Goal: Task Accomplishment & Management: Use online tool/utility

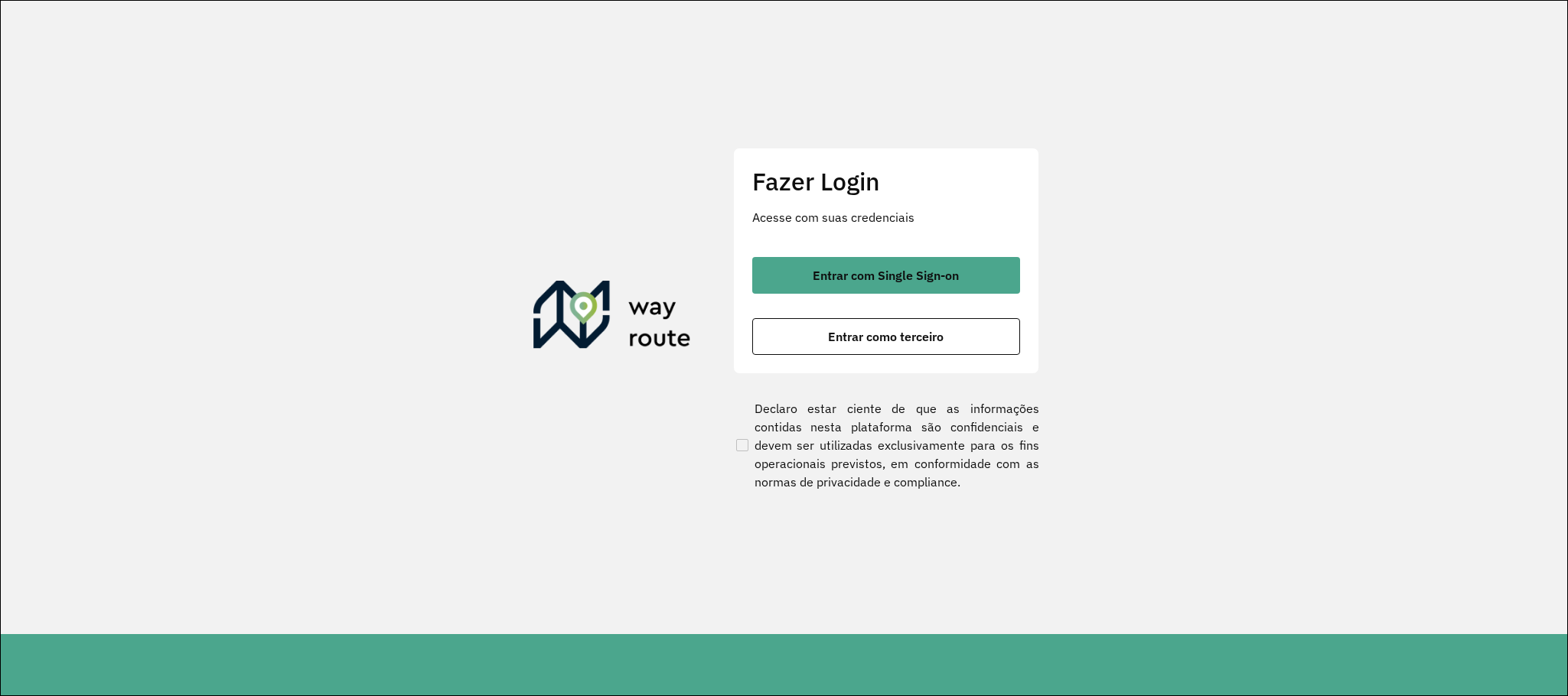
click at [827, 294] on div "Entrar com Single Sign-on Entrar como terceiro" at bounding box center [885, 306] width 268 height 98
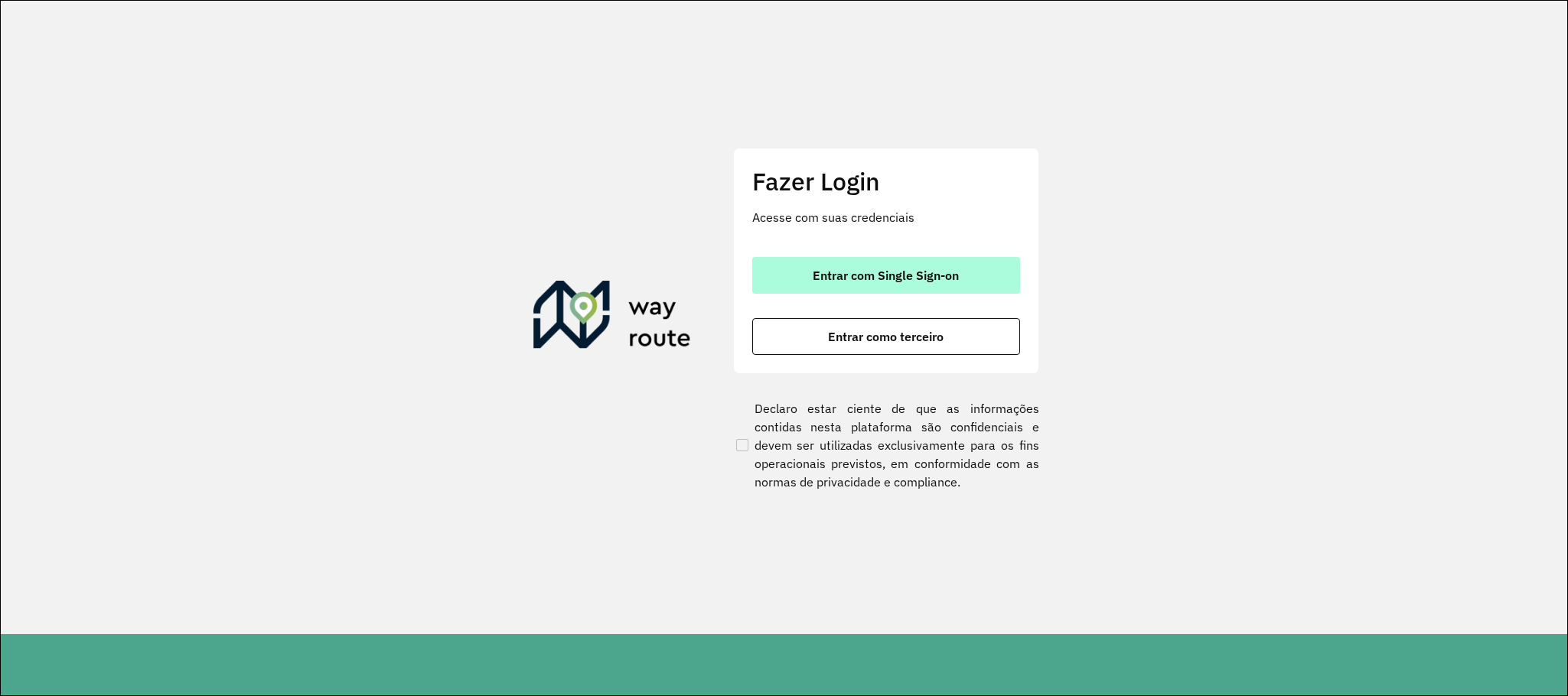
click at [830, 282] on span "Entrar com Single Sign-on" at bounding box center [885, 275] width 146 height 13
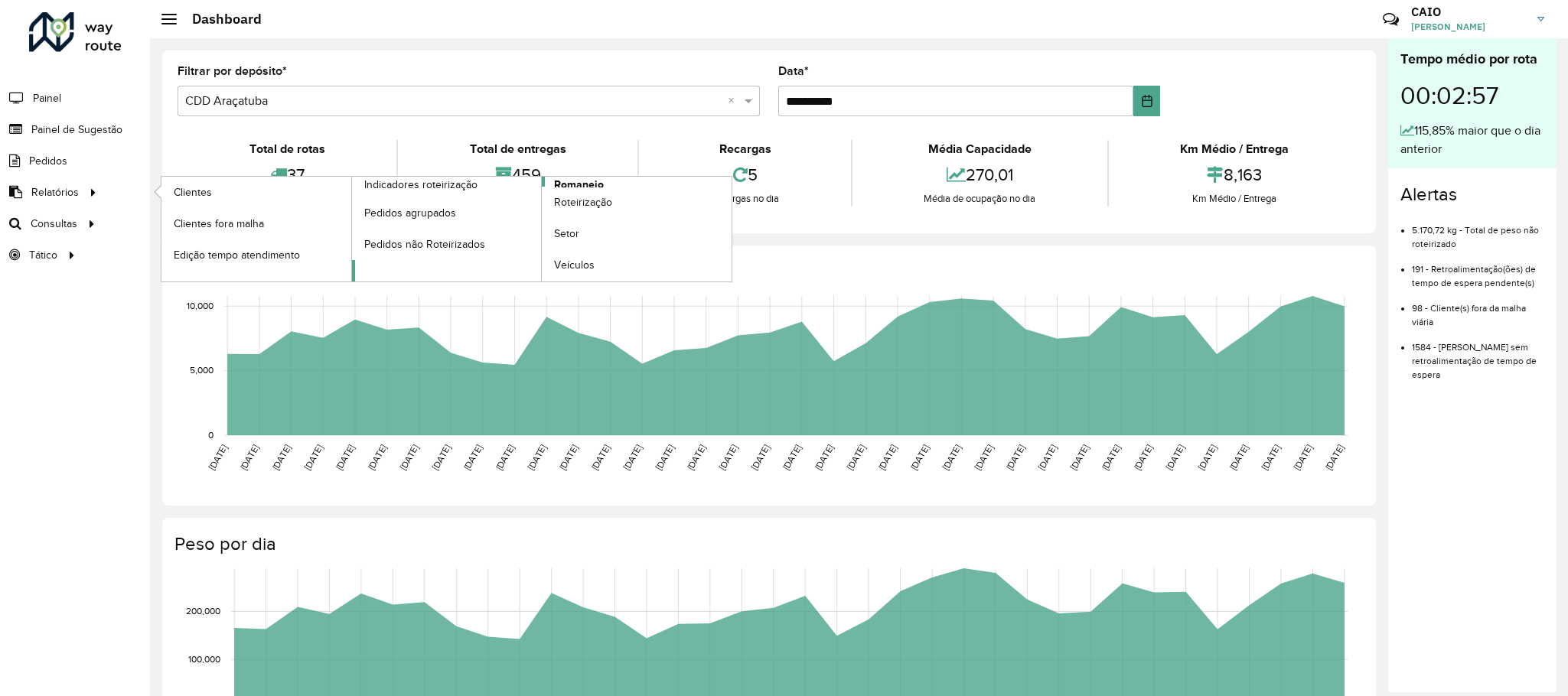
click at [576, 184] on span "Romaneio" at bounding box center [578, 185] width 49 height 16
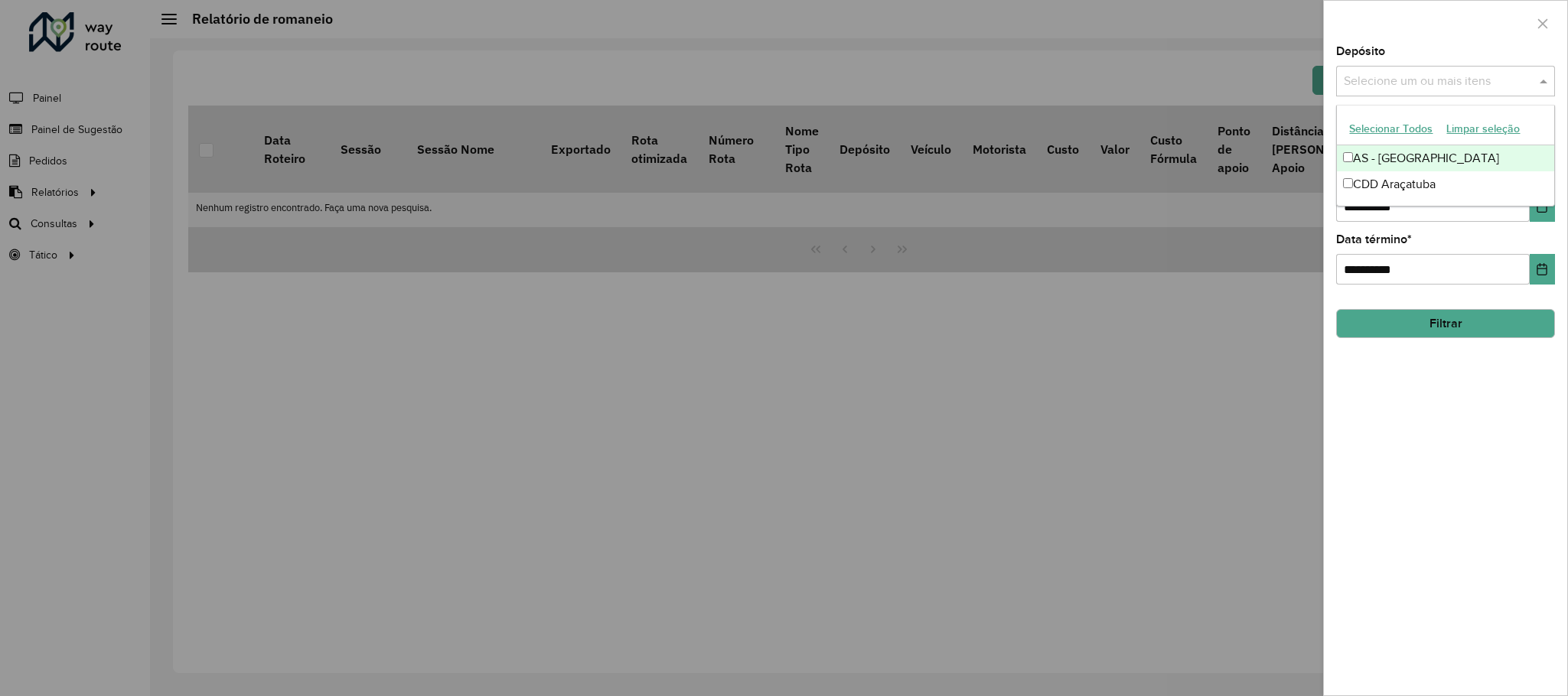
click at [1422, 92] on div "Selecione um ou mais itens" at bounding box center [1445, 81] width 219 height 30
click at [1439, 411] on div "**********" at bounding box center [1444, 370] width 243 height 649
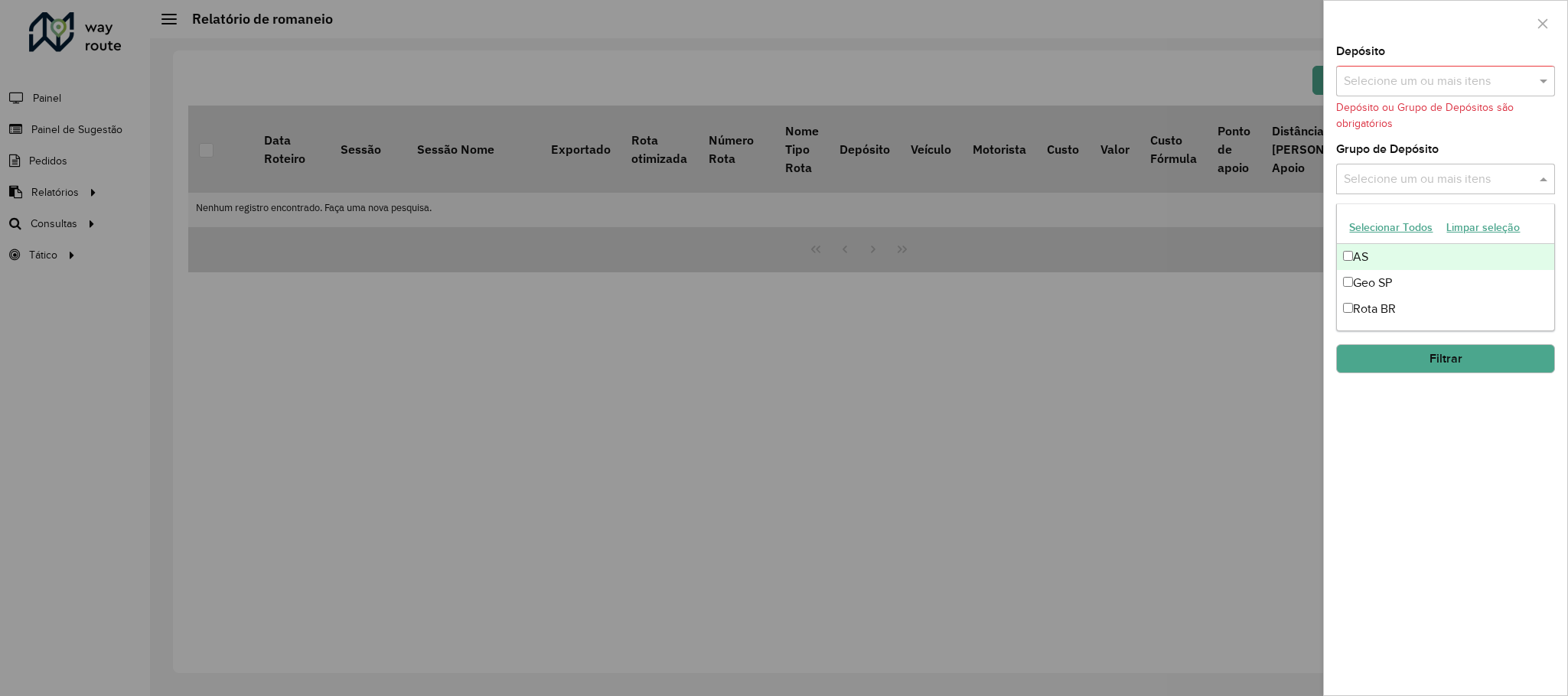
click at [1427, 173] on input "text" at bounding box center [1437, 179] width 196 height 18
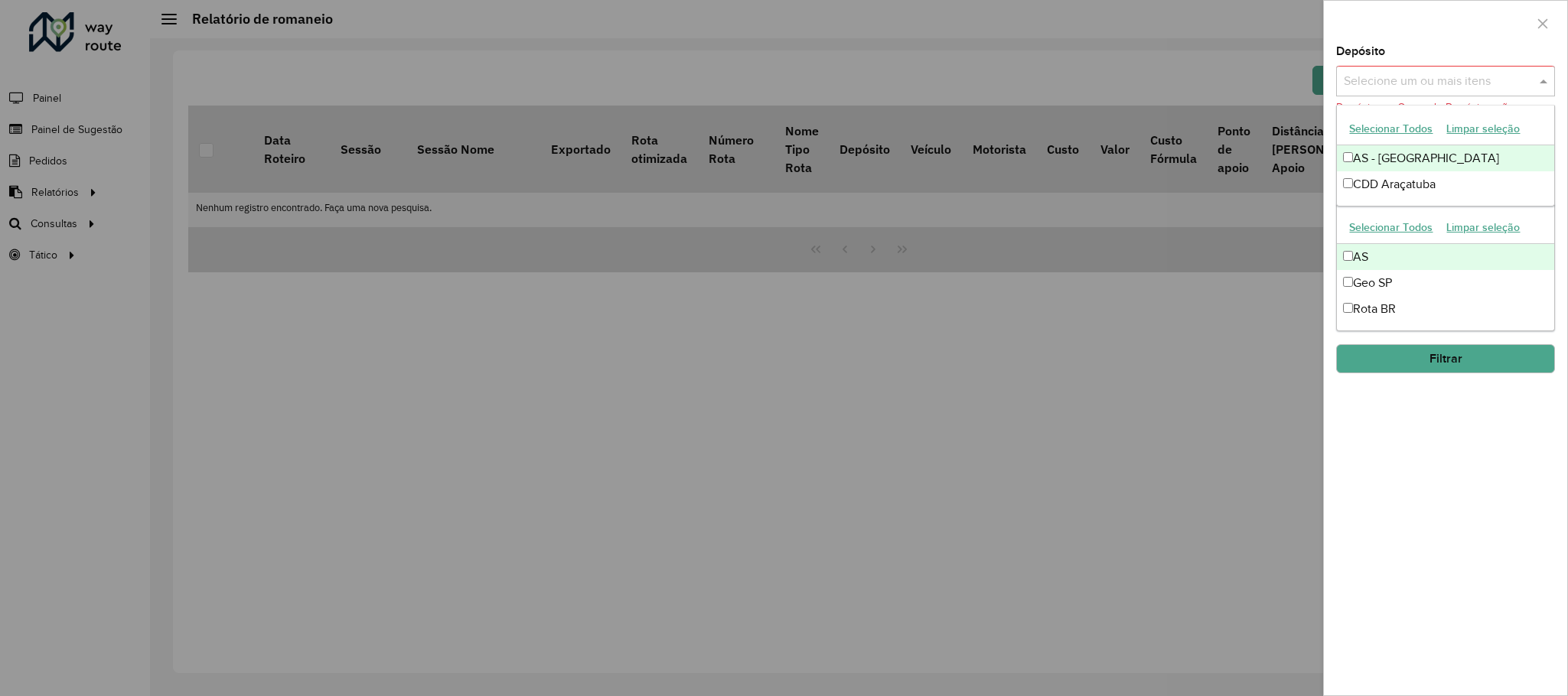
click at [1396, 88] on input "text" at bounding box center [1437, 82] width 196 height 18
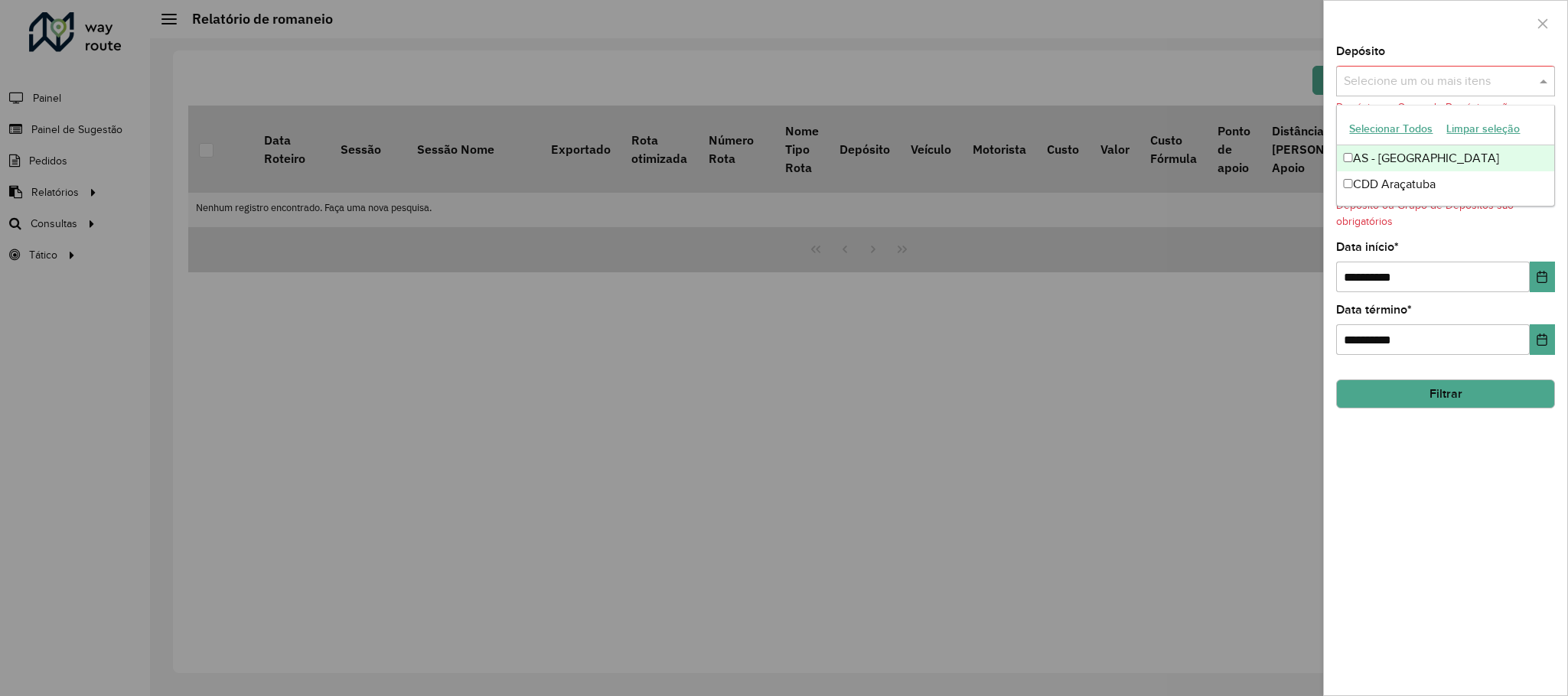
click at [1398, 128] on button "Selecionar Todos" at bounding box center [1390, 128] width 97 height 23
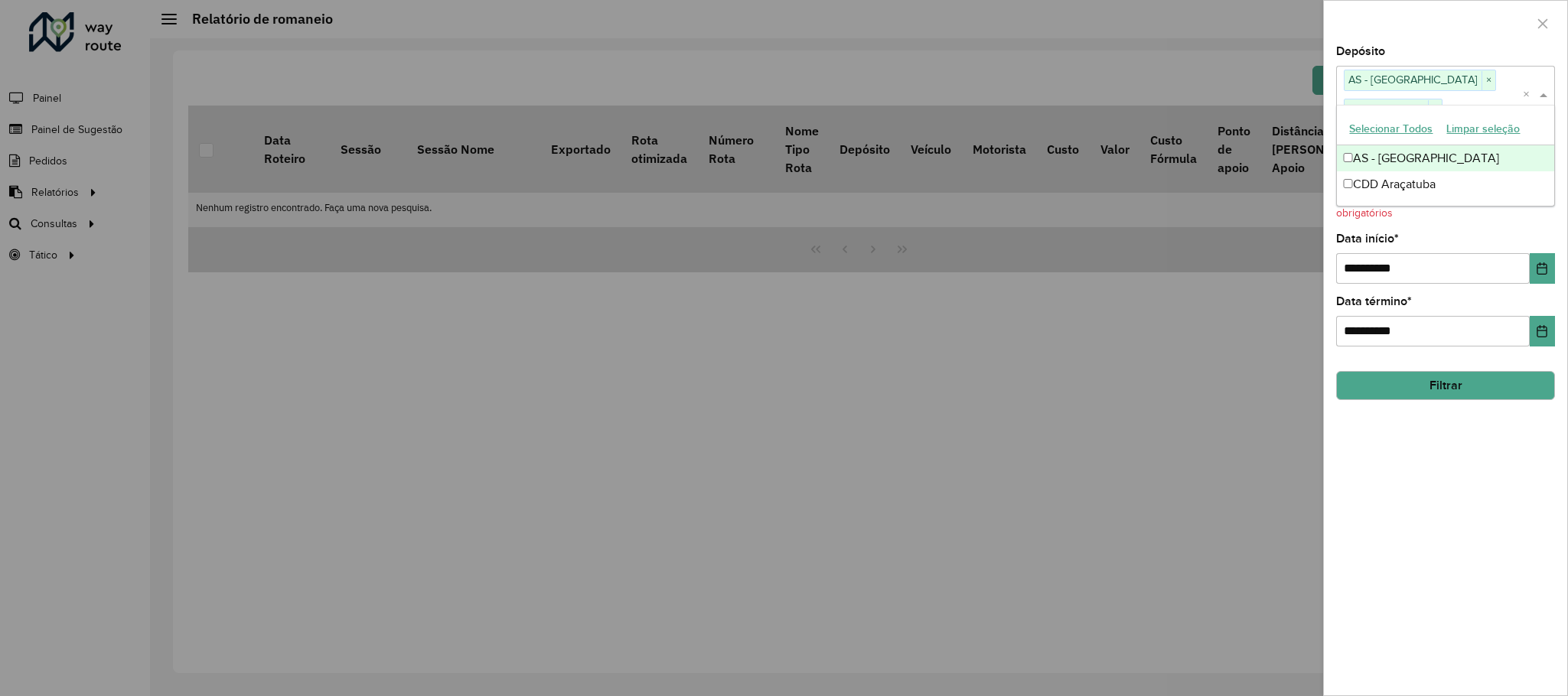
click at [1463, 461] on div "**********" at bounding box center [1444, 370] width 243 height 649
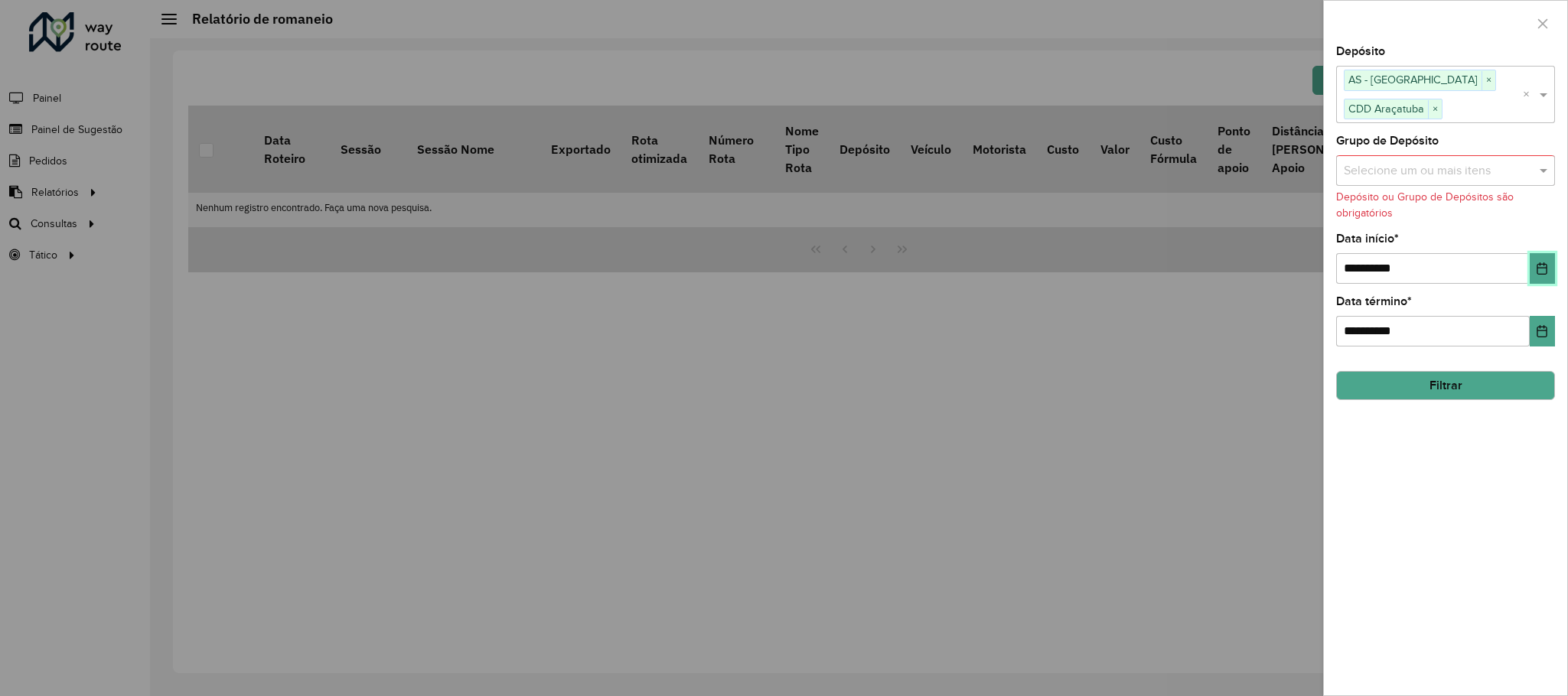
click at [1531, 265] on button "Choose Date" at bounding box center [1542, 268] width 25 height 30
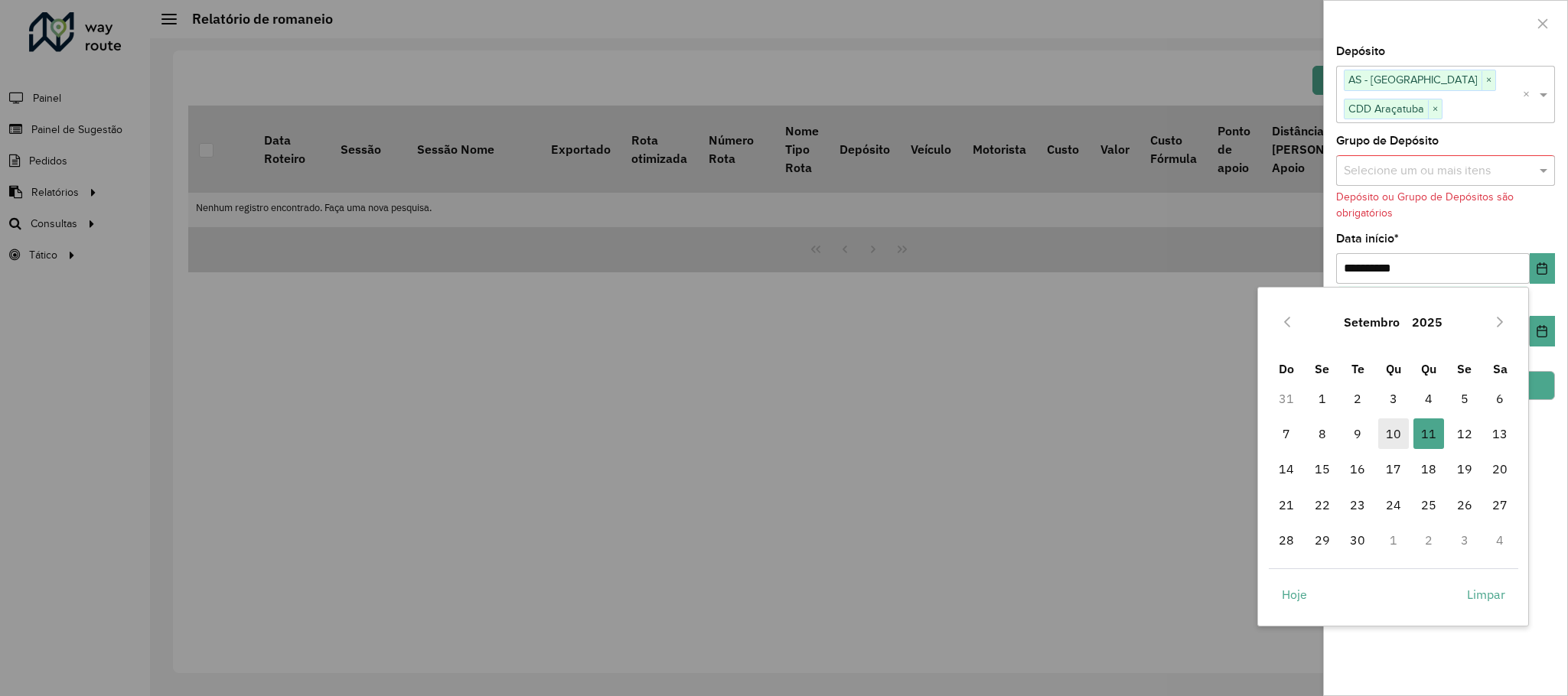
click at [1403, 429] on span "10" at bounding box center [1393, 434] width 30 height 30
type input "**********"
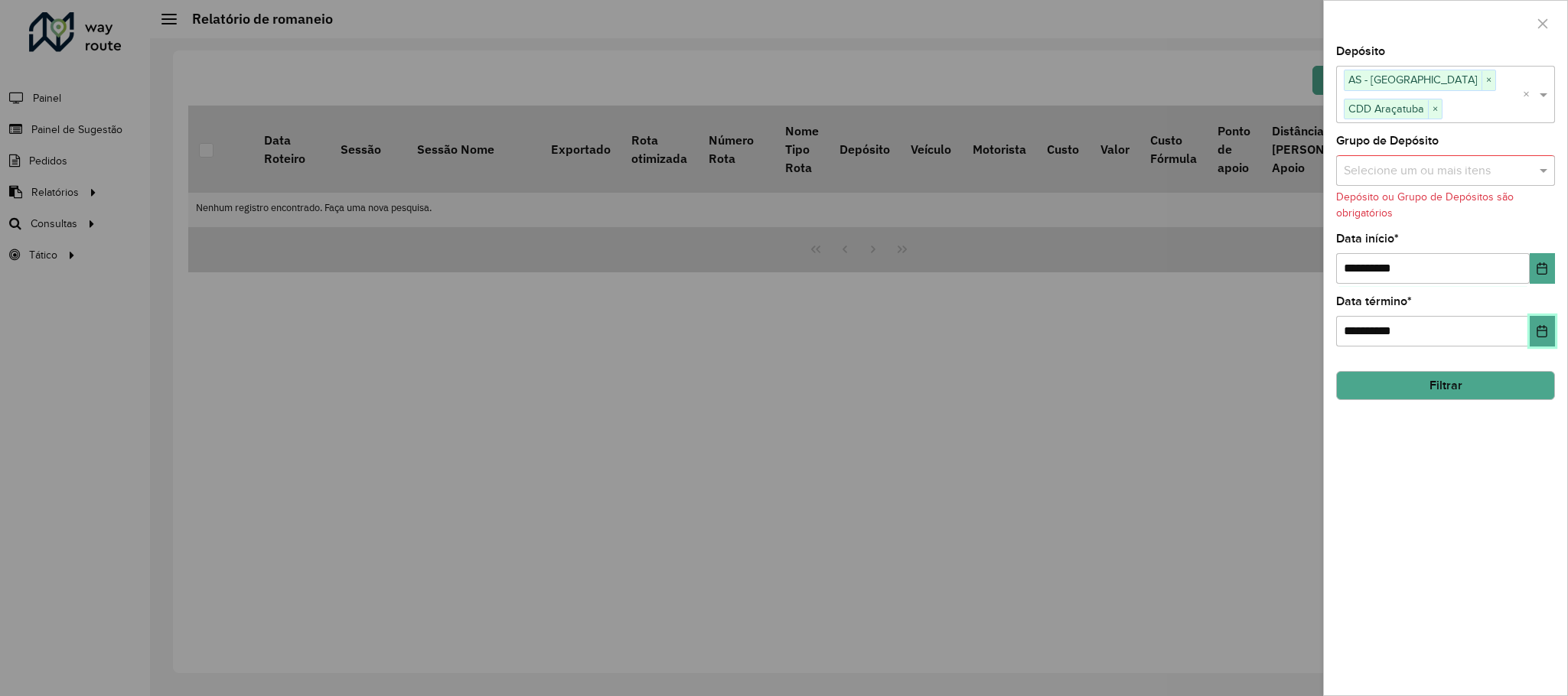
click at [1541, 325] on button "Choose Date" at bounding box center [1542, 331] width 25 height 30
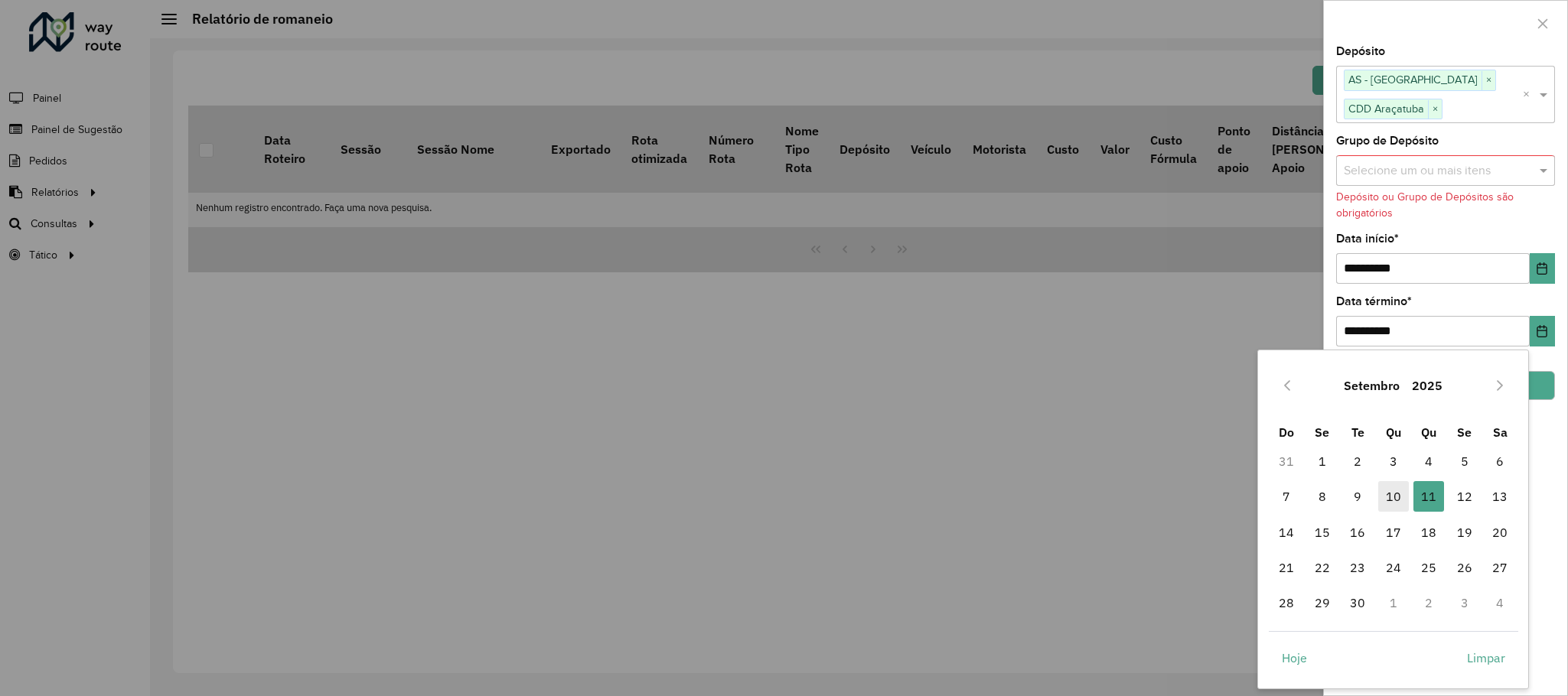
click at [1401, 500] on span "10" at bounding box center [1393, 496] width 30 height 30
type input "**********"
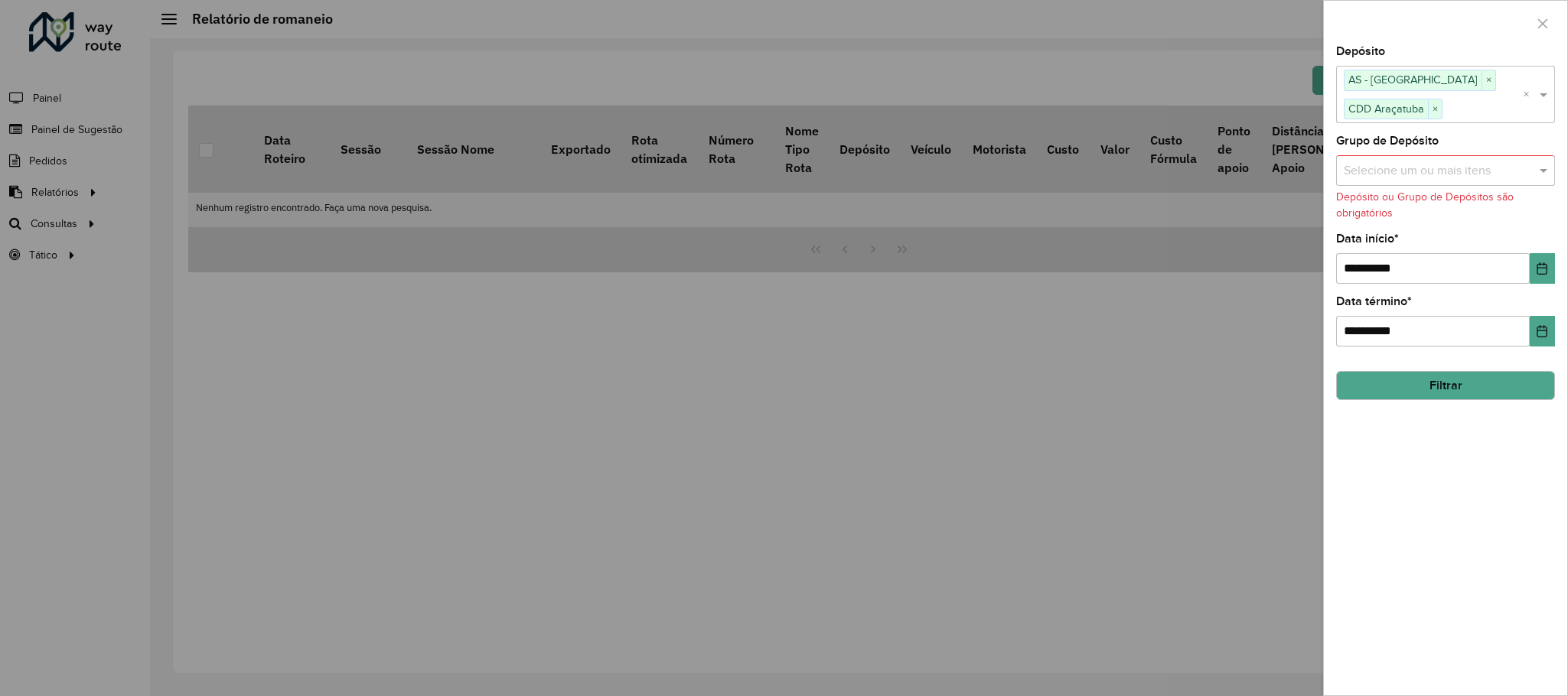
click at [1469, 397] on button "Filtrar" at bounding box center [1445, 386] width 219 height 29
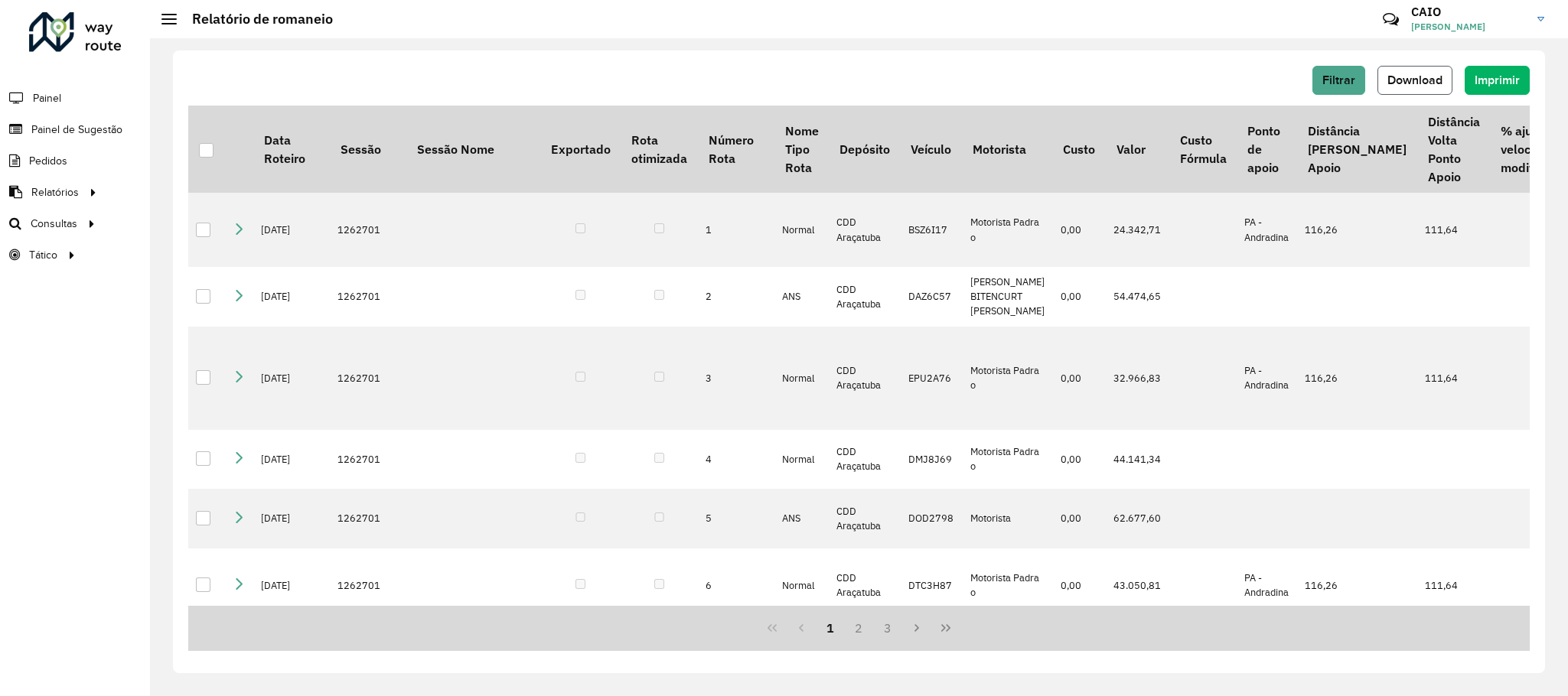
click at [1403, 91] on button "Download" at bounding box center [1415, 80] width 75 height 29
click at [179, 223] on span "Roteirização" at bounding box center [205, 224] width 62 height 16
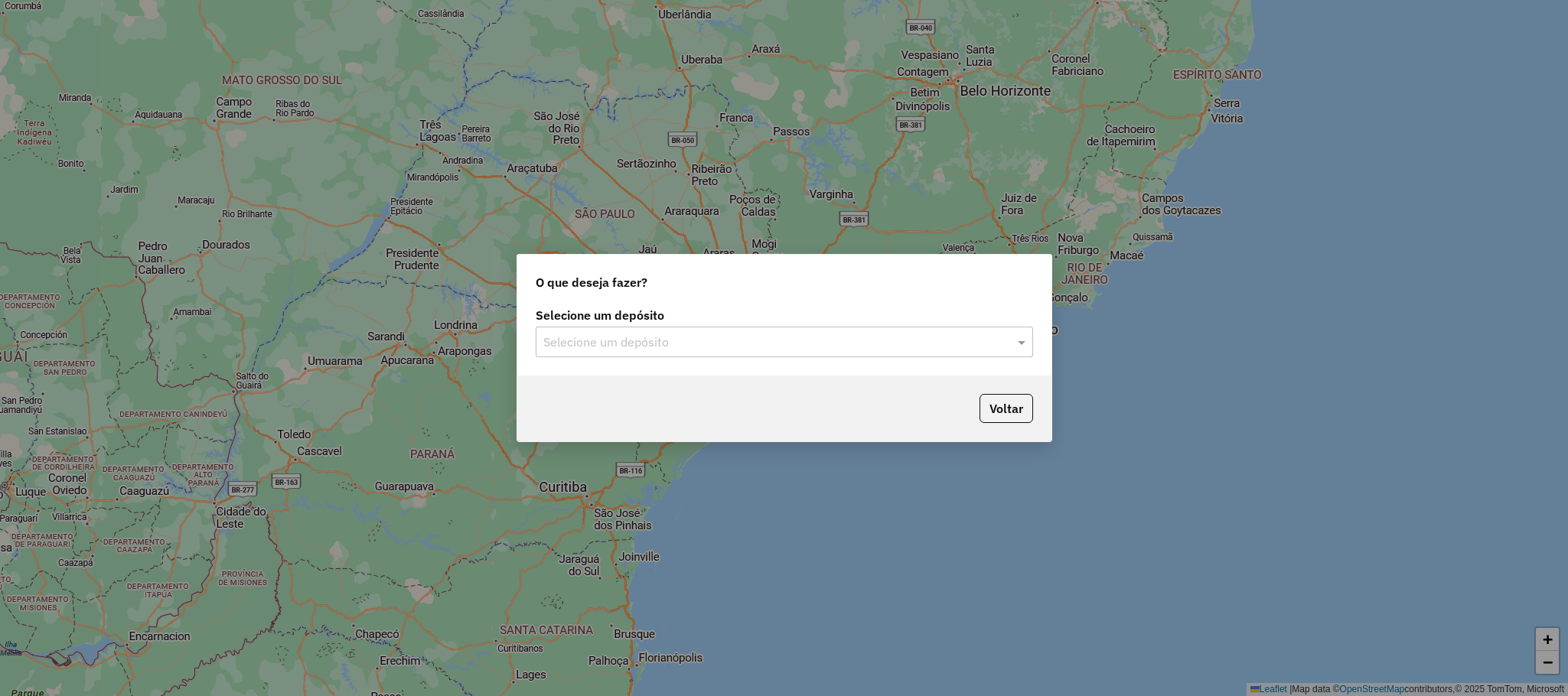
click at [597, 330] on div "Selecione um depósito" at bounding box center [784, 342] width 497 height 30
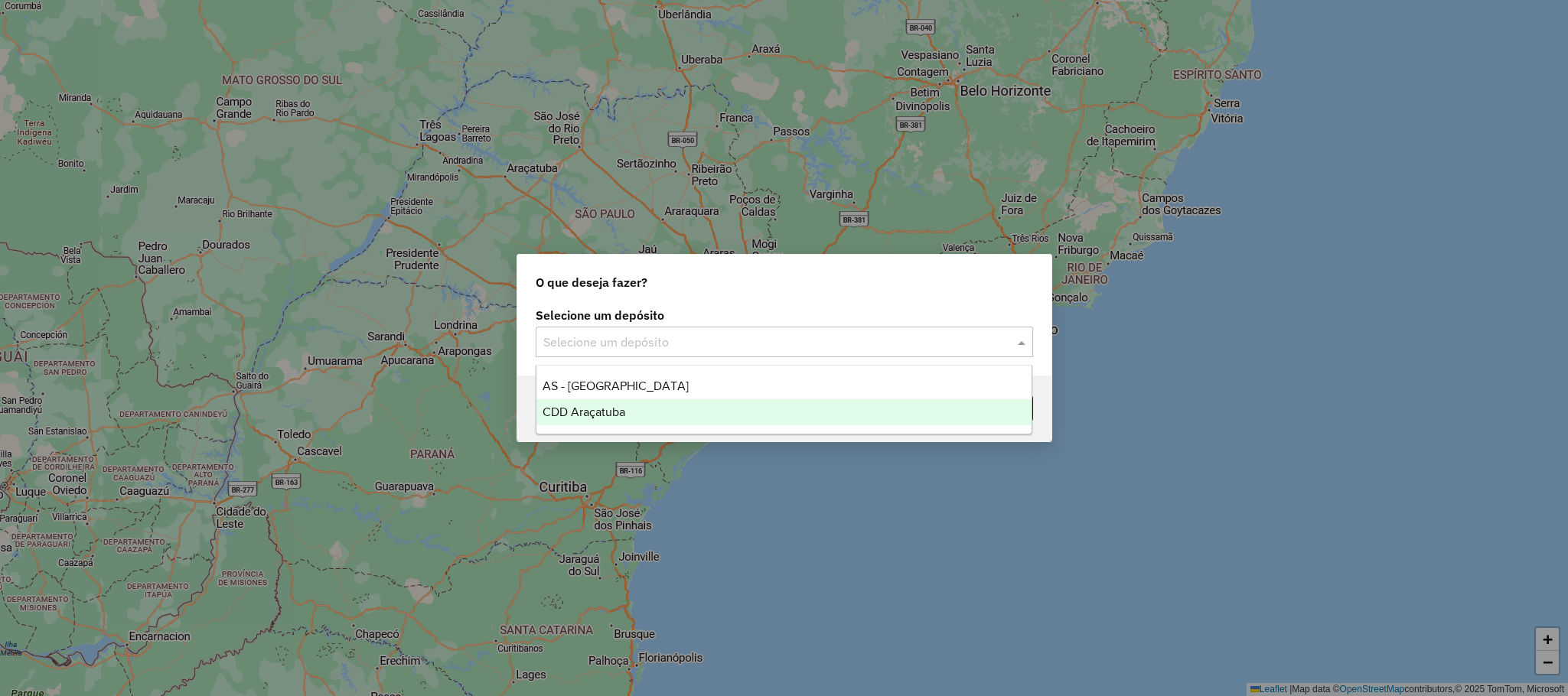
click at [574, 406] on span "CDD Araçatuba" at bounding box center [584, 412] width 83 height 13
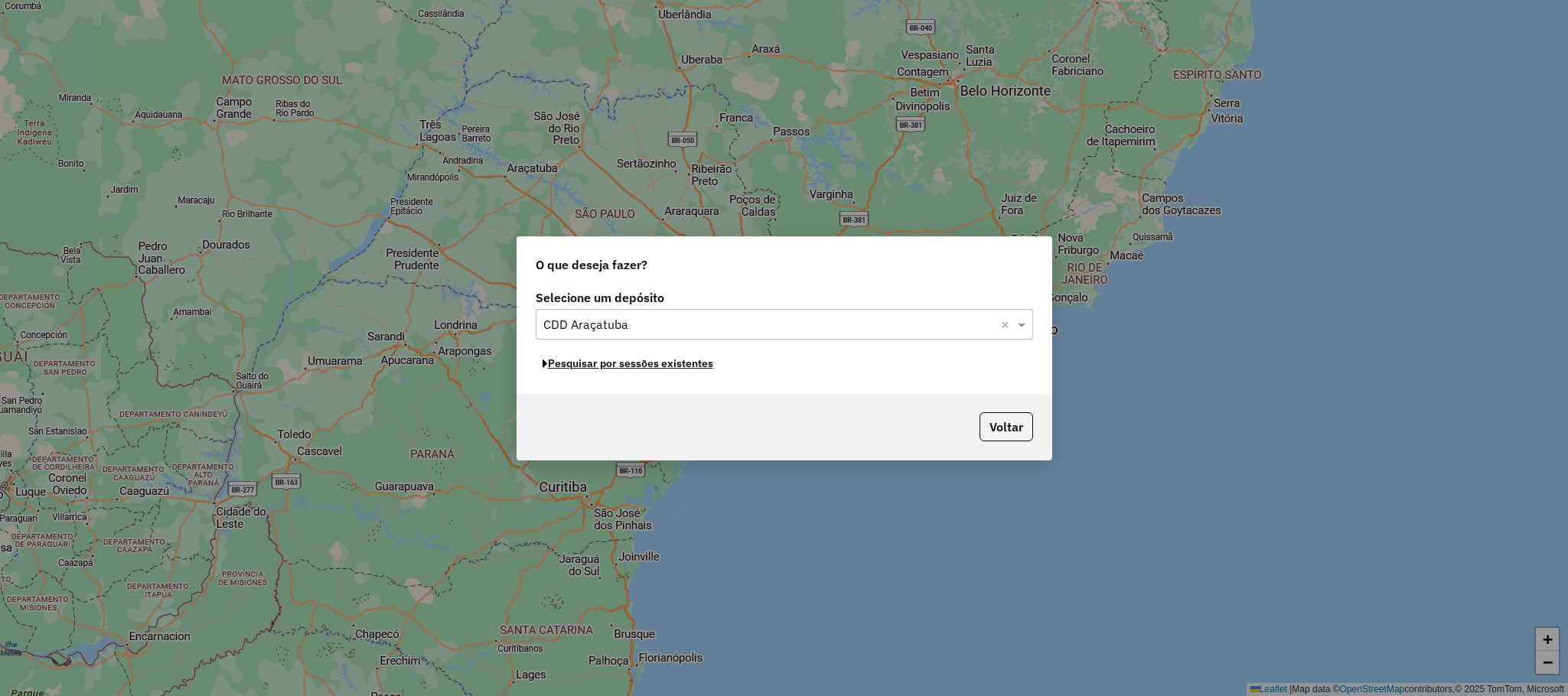
click at [588, 361] on button "Pesquisar por sessões existentes" at bounding box center [628, 363] width 185 height 23
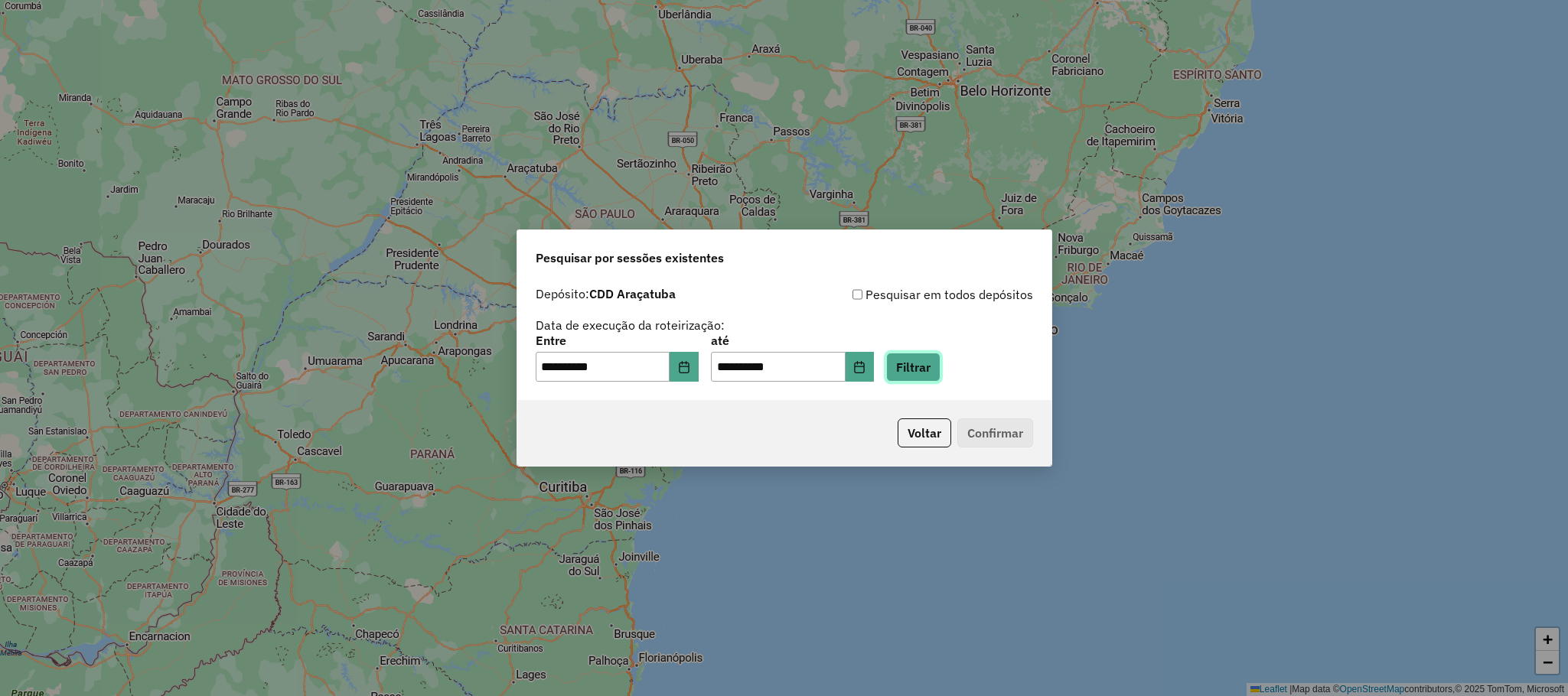
click at [923, 362] on button "Filtrar" at bounding box center [913, 367] width 55 height 29
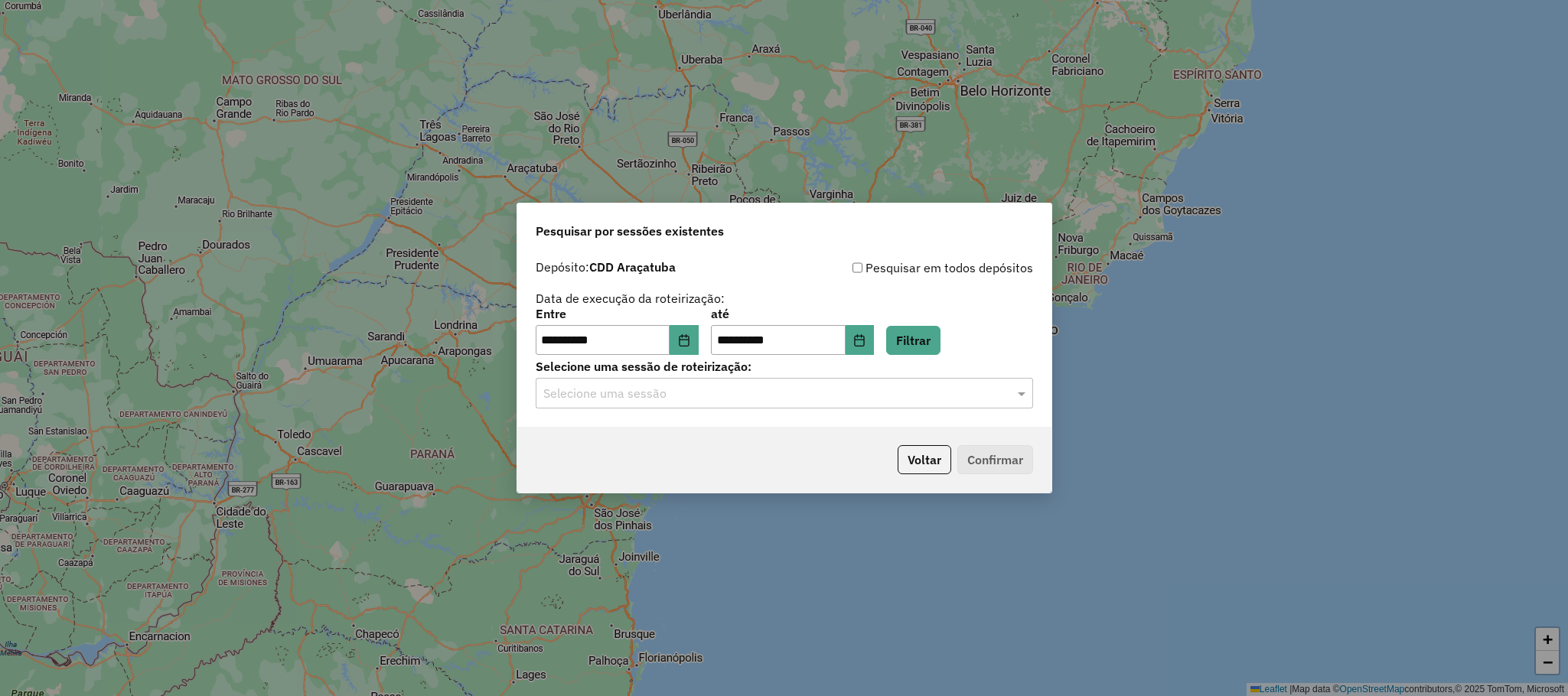
click at [695, 378] on div "Selecione uma sessão" at bounding box center [784, 393] width 497 height 30
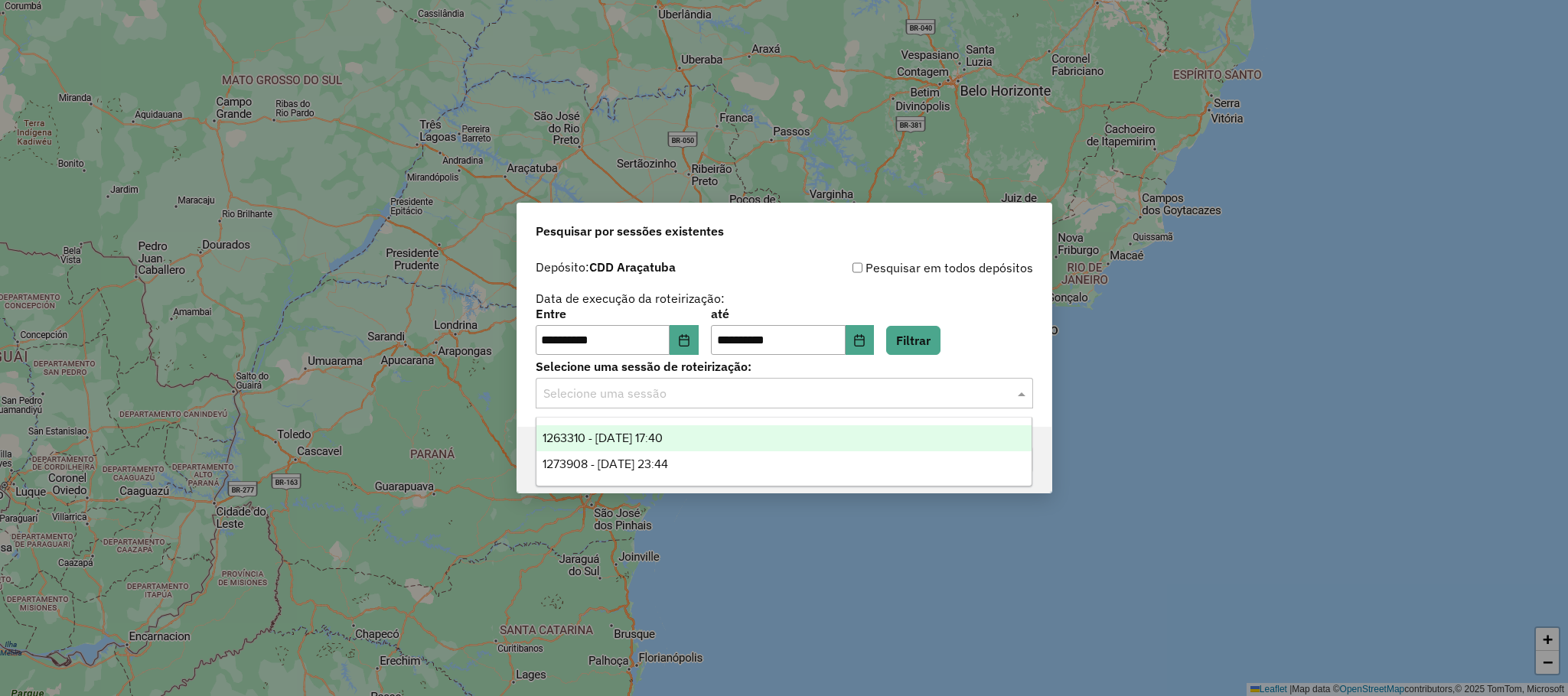
click at [639, 439] on span "1263310 - 11/09/2025 17:40" at bounding box center [603, 438] width 120 height 13
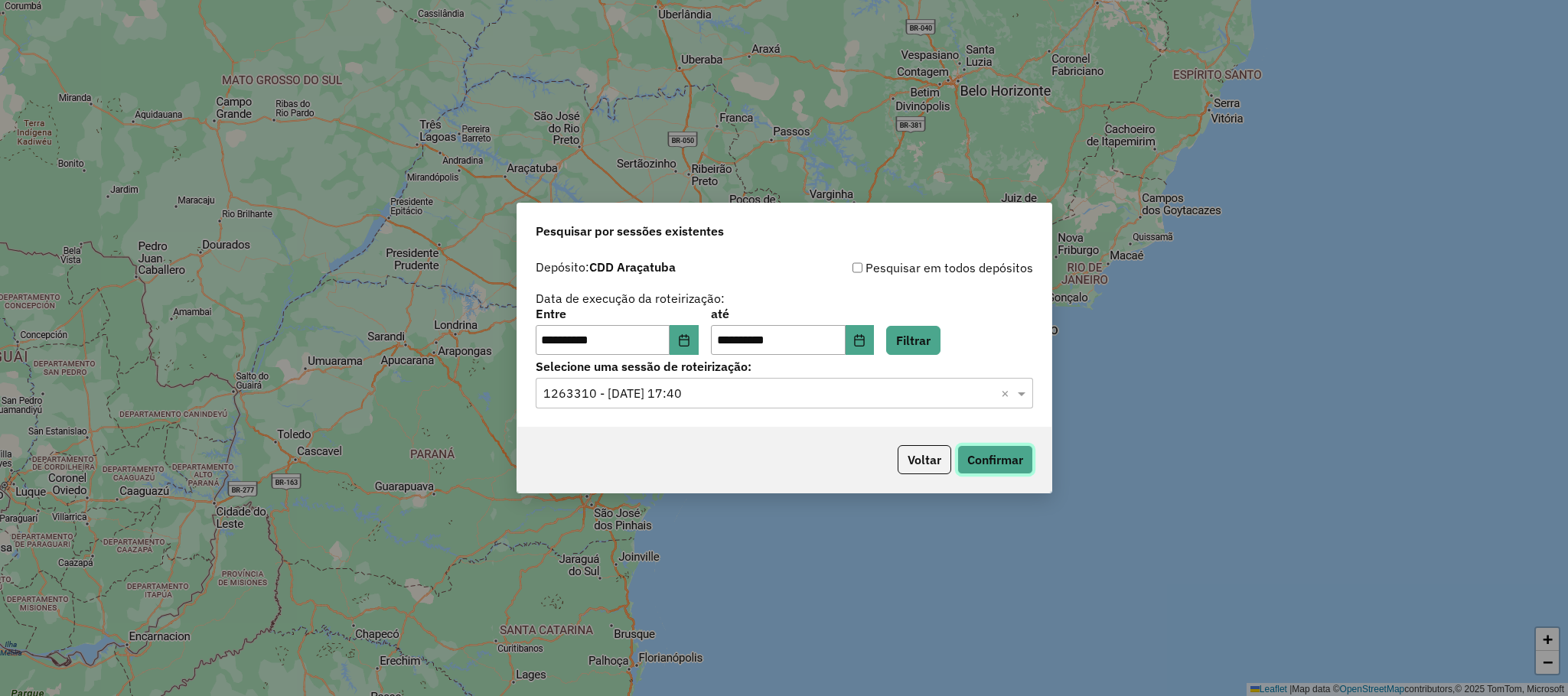
click at [971, 445] on button "Confirmar" at bounding box center [995, 459] width 75 height 29
click at [913, 345] on button "Filtrar" at bounding box center [913, 340] width 55 height 29
click at [979, 464] on button "Confirmar" at bounding box center [995, 459] width 75 height 29
click at [689, 340] on icon "Choose Date" at bounding box center [683, 341] width 10 height 13
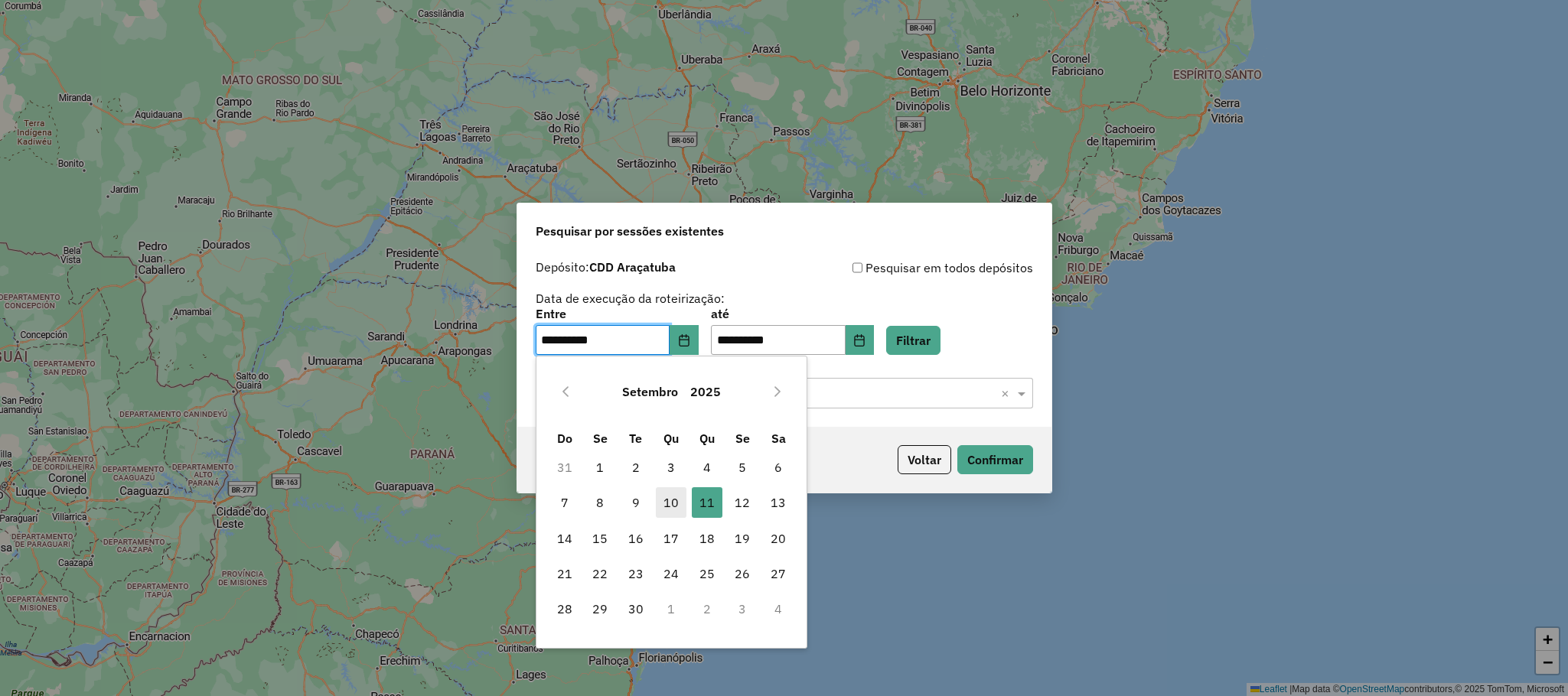
click at [664, 489] on span "10" at bounding box center [671, 502] width 30 height 30
type input "**********"
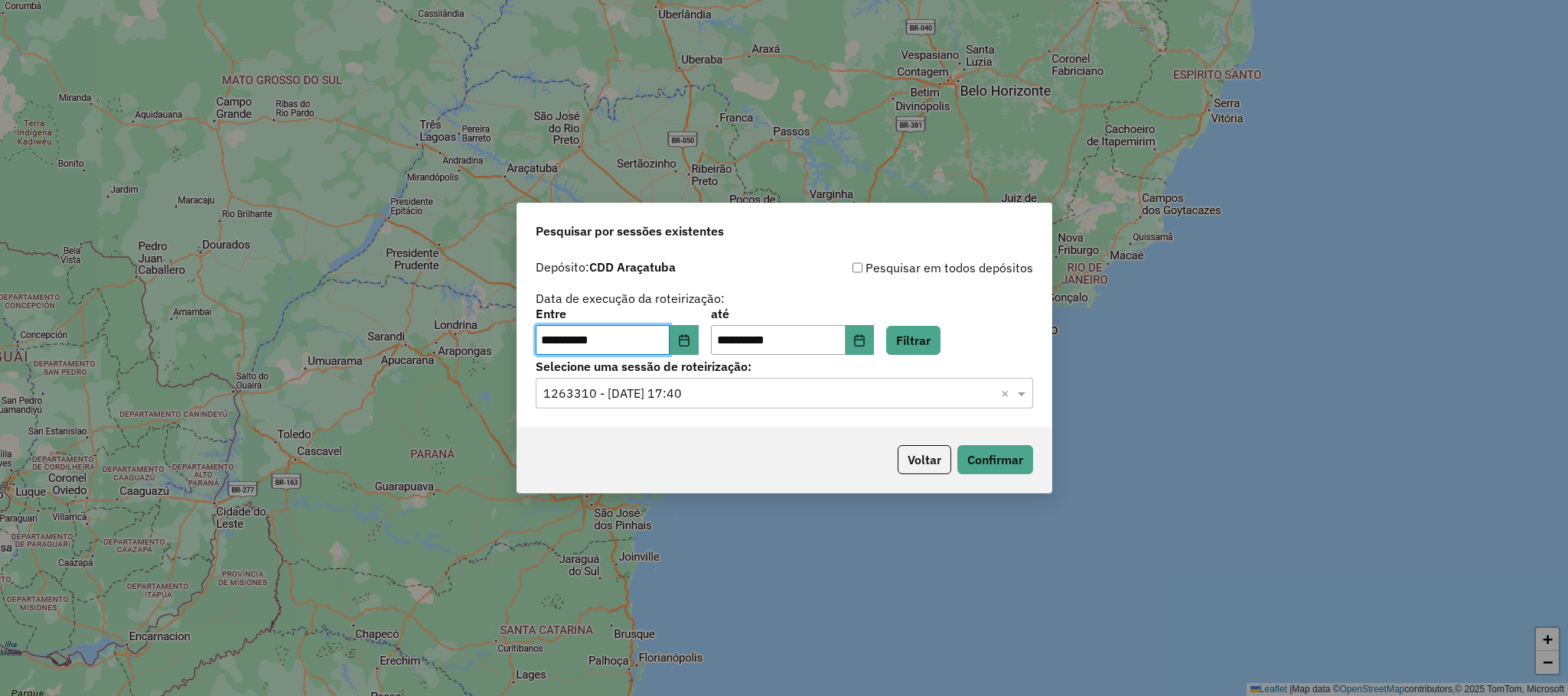
click at [874, 322] on div "**********" at bounding box center [792, 332] width 163 height 48
click at [875, 329] on button "Choose Date" at bounding box center [859, 340] width 29 height 30
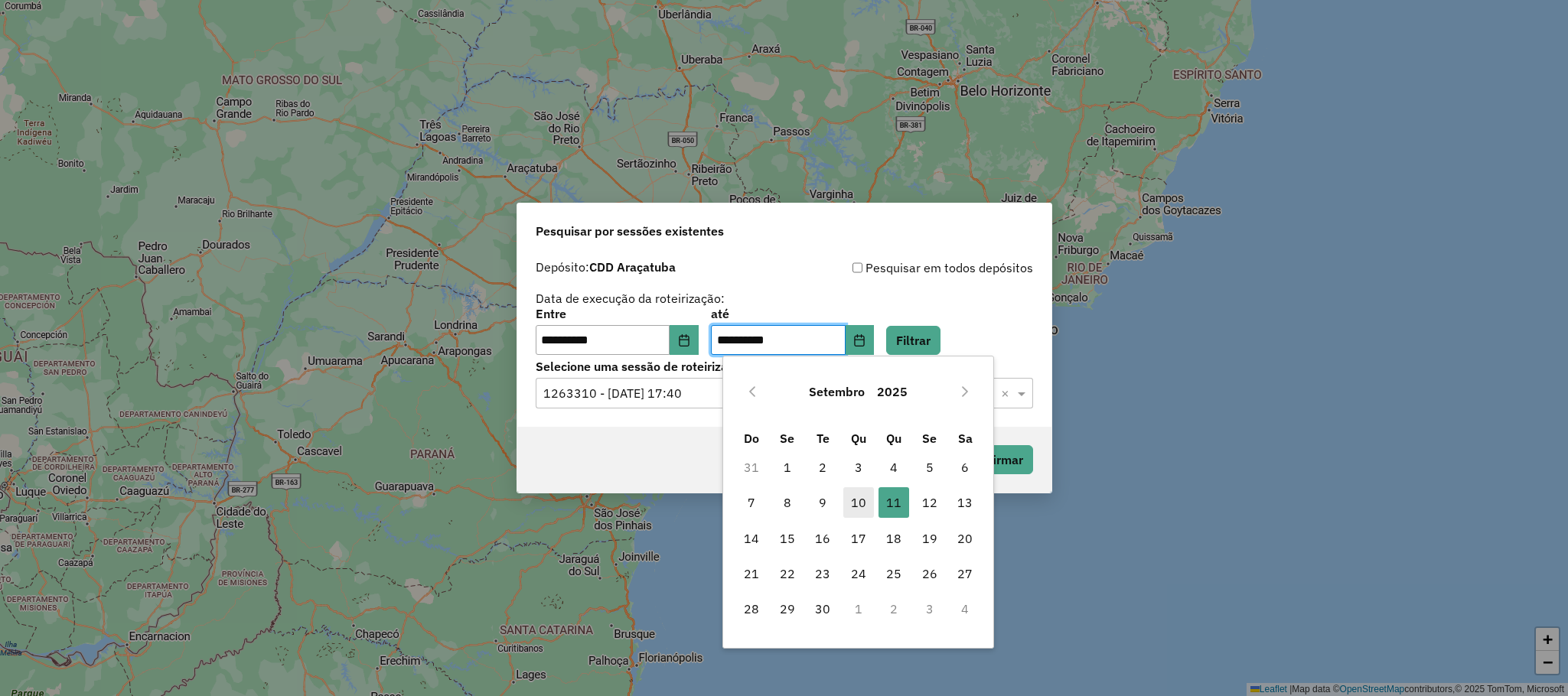
click at [866, 505] on span "10" at bounding box center [858, 502] width 30 height 30
type input "**********"
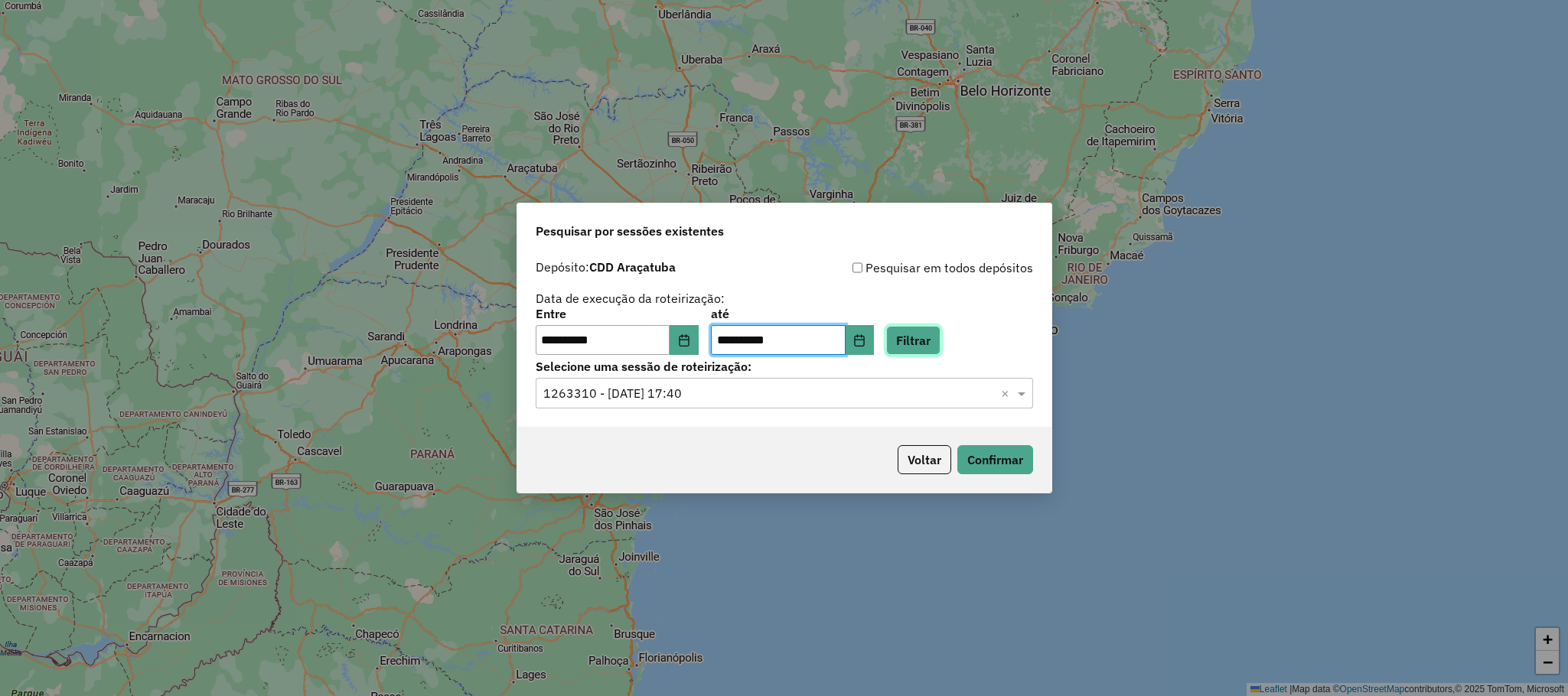
click at [940, 342] on button "Filtrar" at bounding box center [913, 340] width 55 height 29
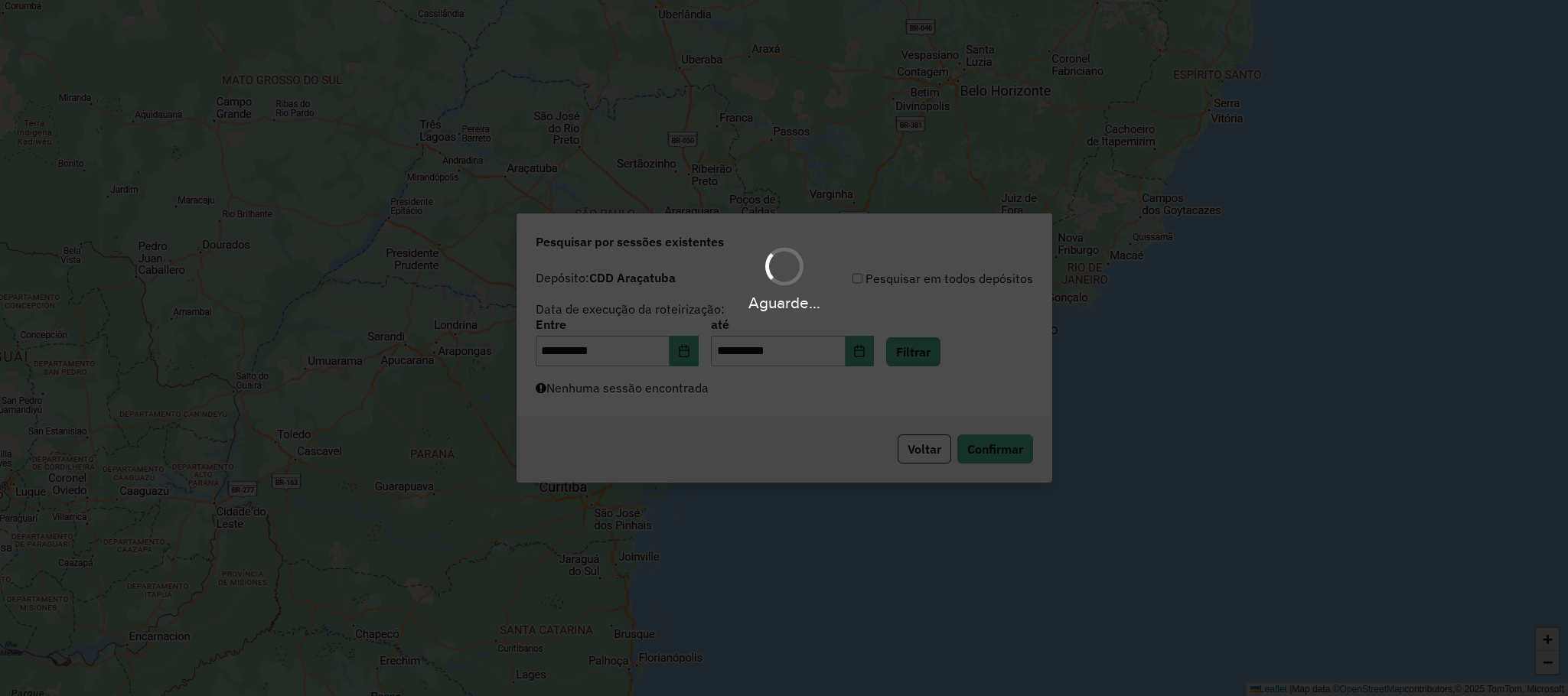
click at [957, 343] on div "Aguarde..." at bounding box center [784, 348] width 1568 height 696
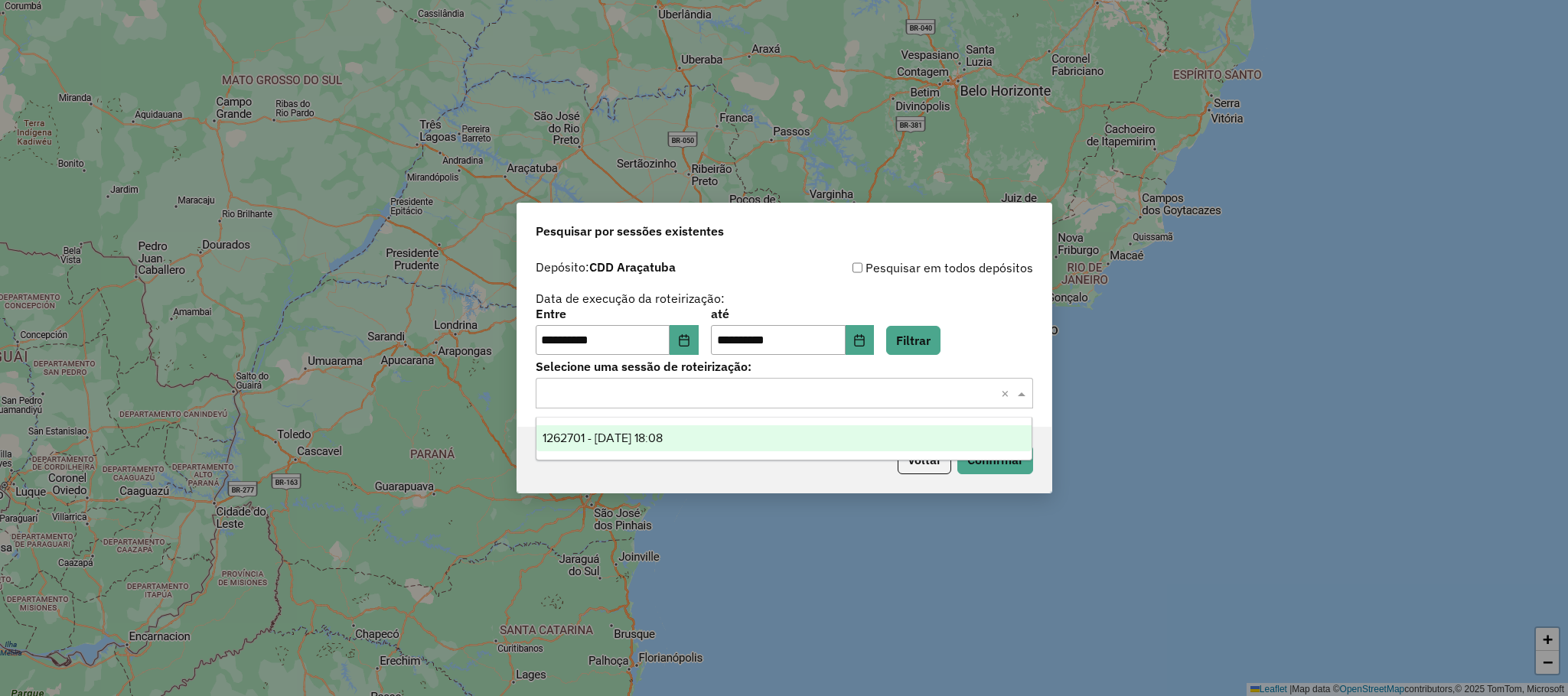
click at [719, 386] on input "text" at bounding box center [769, 394] width 451 height 18
click at [663, 440] on span "1262701 - 10/09/2025 18:08" at bounding box center [603, 438] width 120 height 13
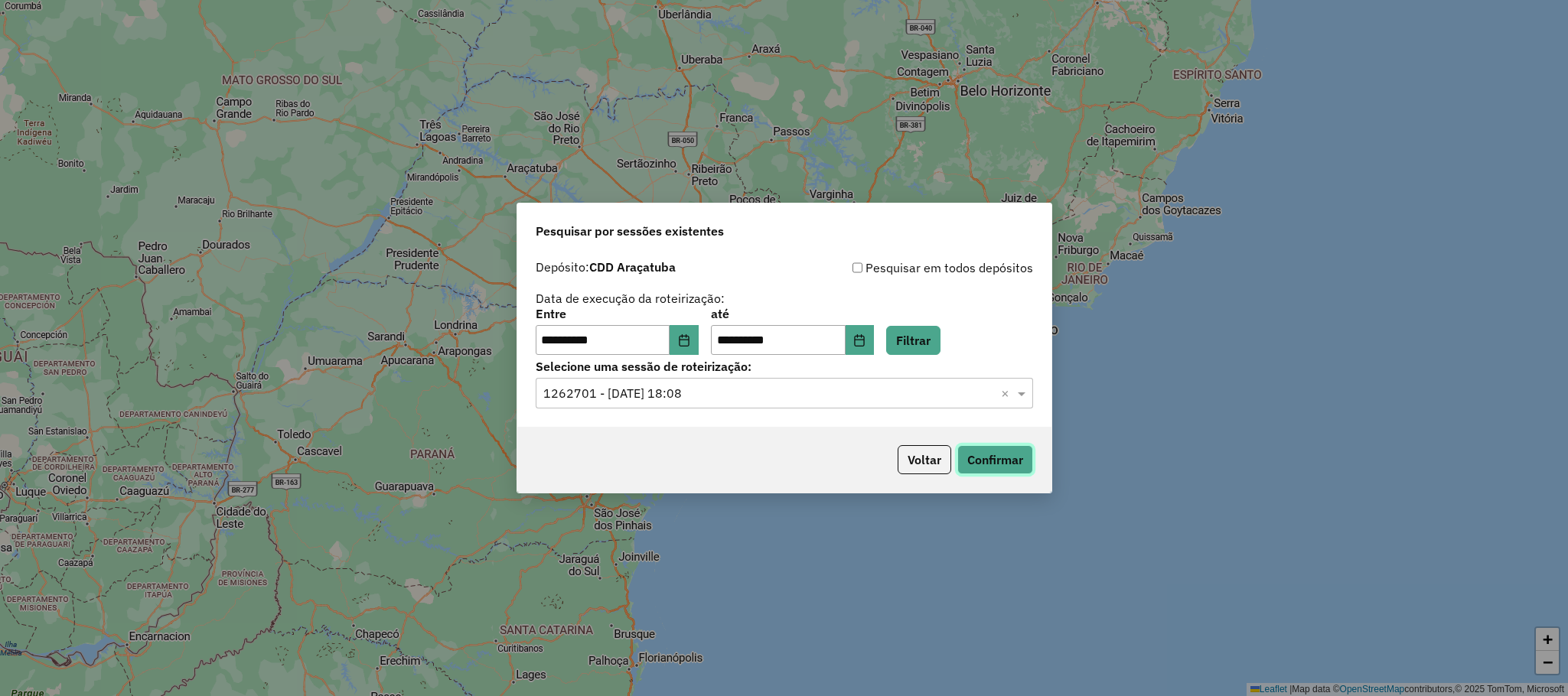
click at [985, 457] on button "Confirmar" at bounding box center [995, 459] width 75 height 29
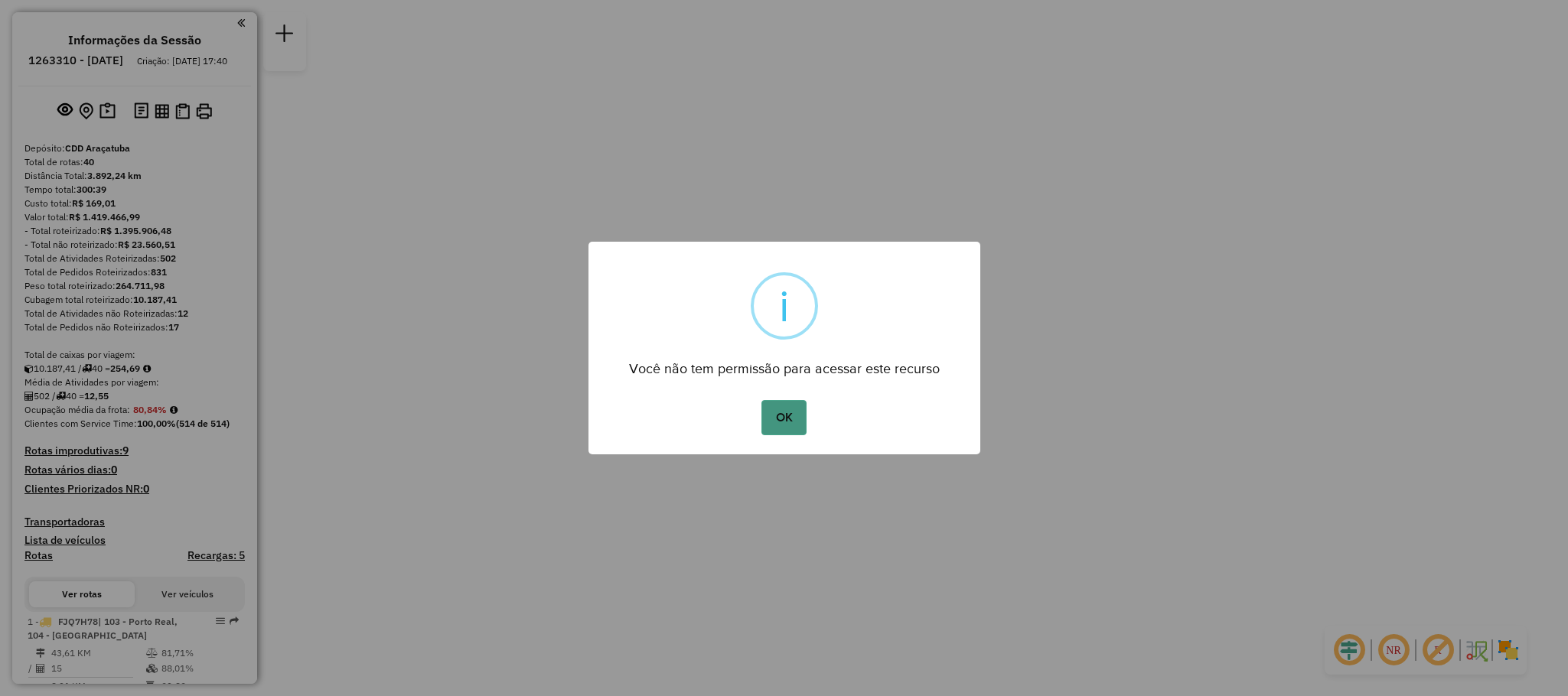
click at [797, 420] on button "OK" at bounding box center [784, 417] width 45 height 35
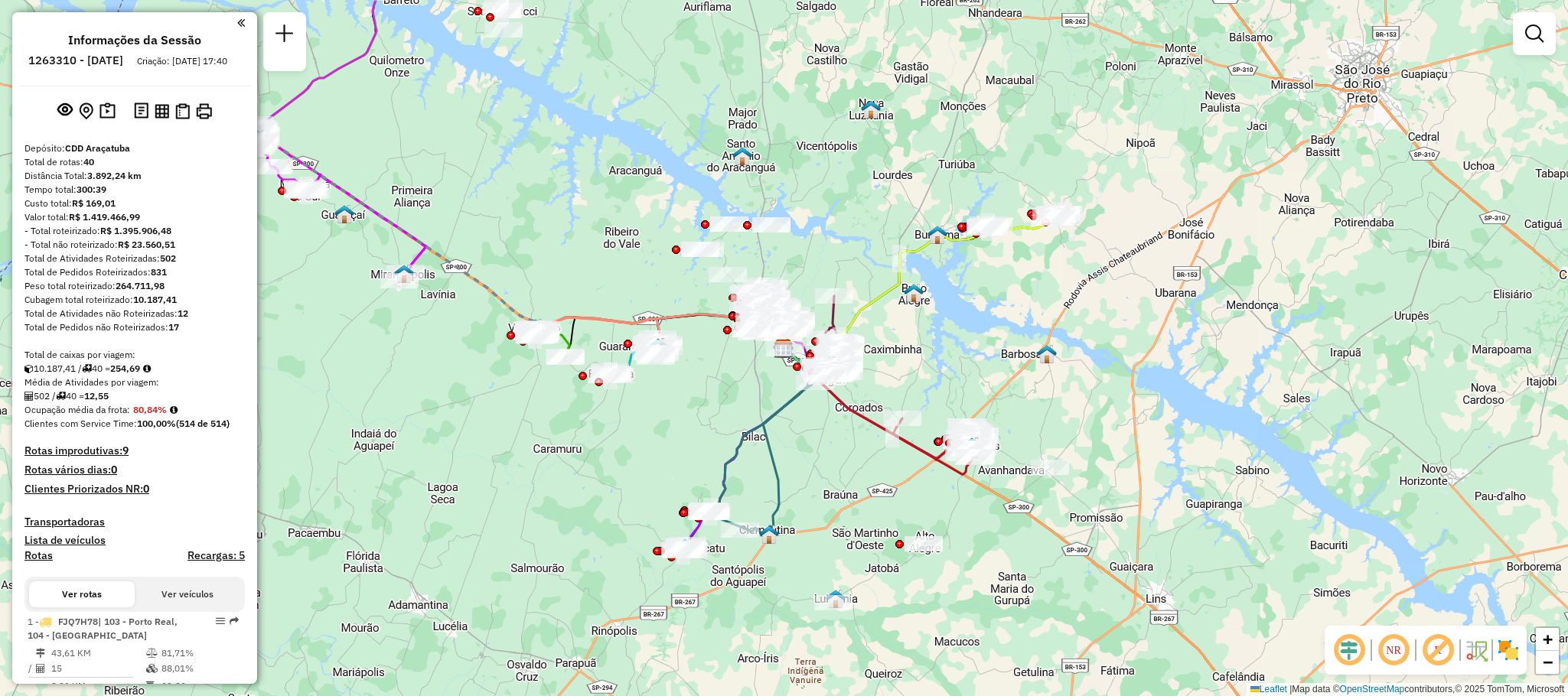
click at [870, 228] on div "Janela de atendimento Grade de atendimento Capacidade Transportadoras Veículos …" at bounding box center [784, 348] width 1568 height 696
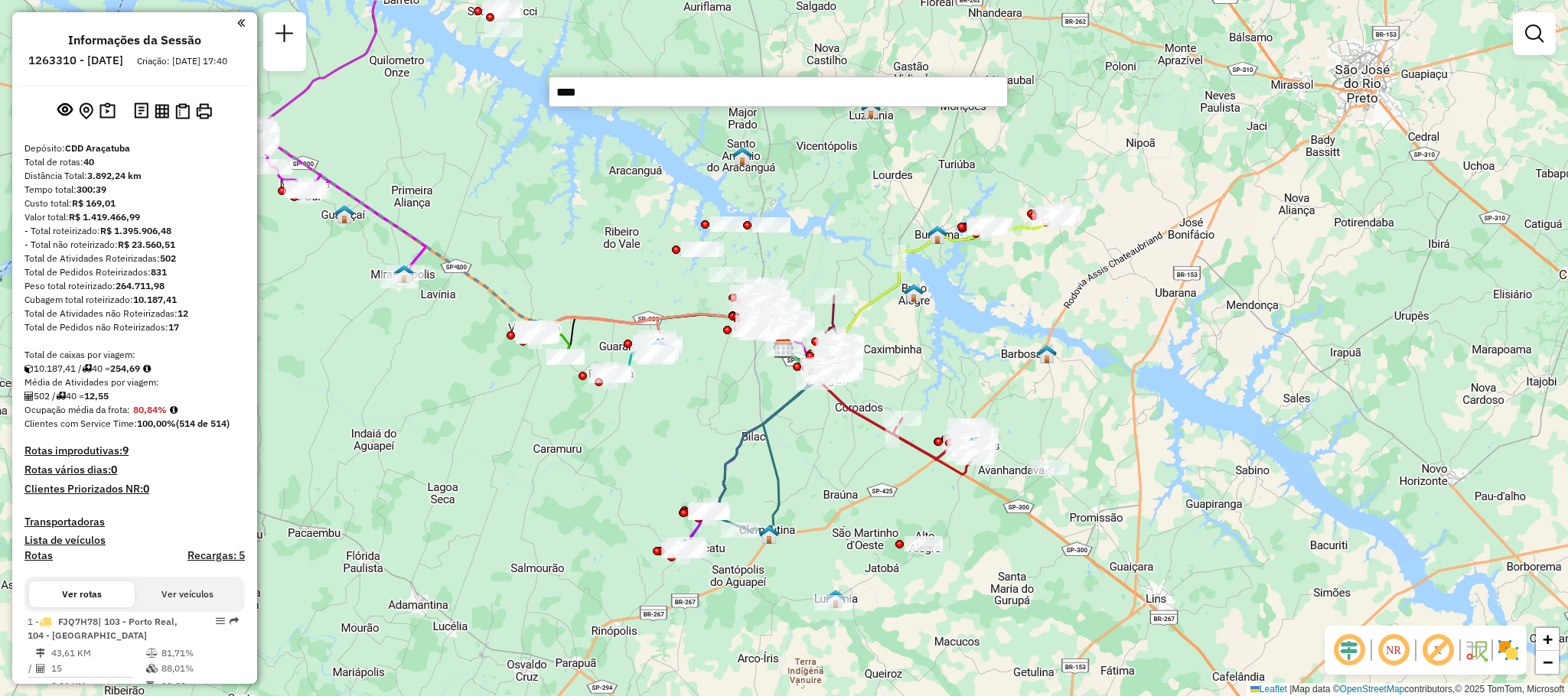
type input "*****"
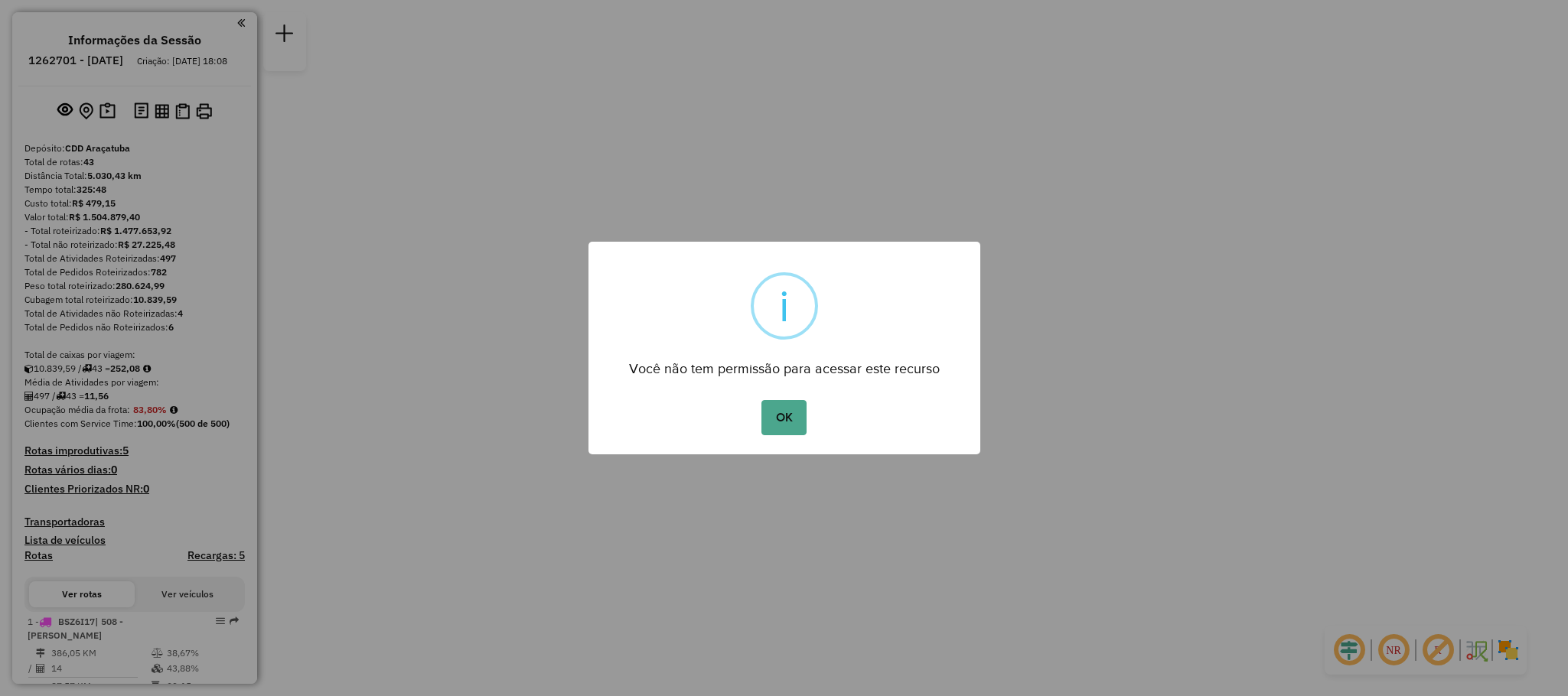
click at [779, 444] on div "× i Você não tem permissão para acessar este recurso OK No Cancel" at bounding box center [784, 349] width 392 height 213
click at [774, 412] on button "OK" at bounding box center [784, 417] width 45 height 35
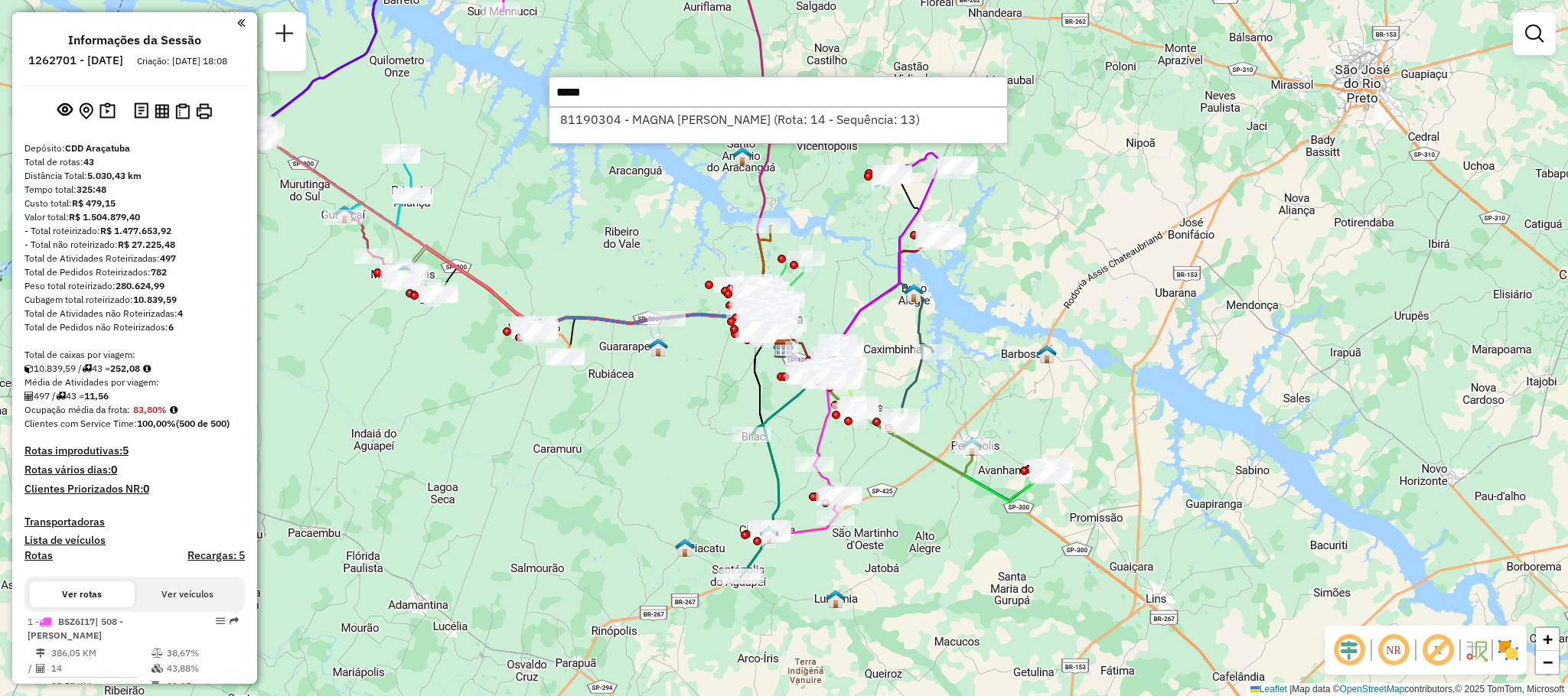
type input "*****"
click at [746, 133] on div "81190304 - MAGNA [PERSON_NAME] (Rota: 14 - Sequência: 13)" at bounding box center [779, 125] width 459 height 37
click at [739, 122] on li "81190304 - MAGNA [PERSON_NAME] (Rota: 14 - Sequência: 13)" at bounding box center [778, 119] width 457 height 23
select select "**********"
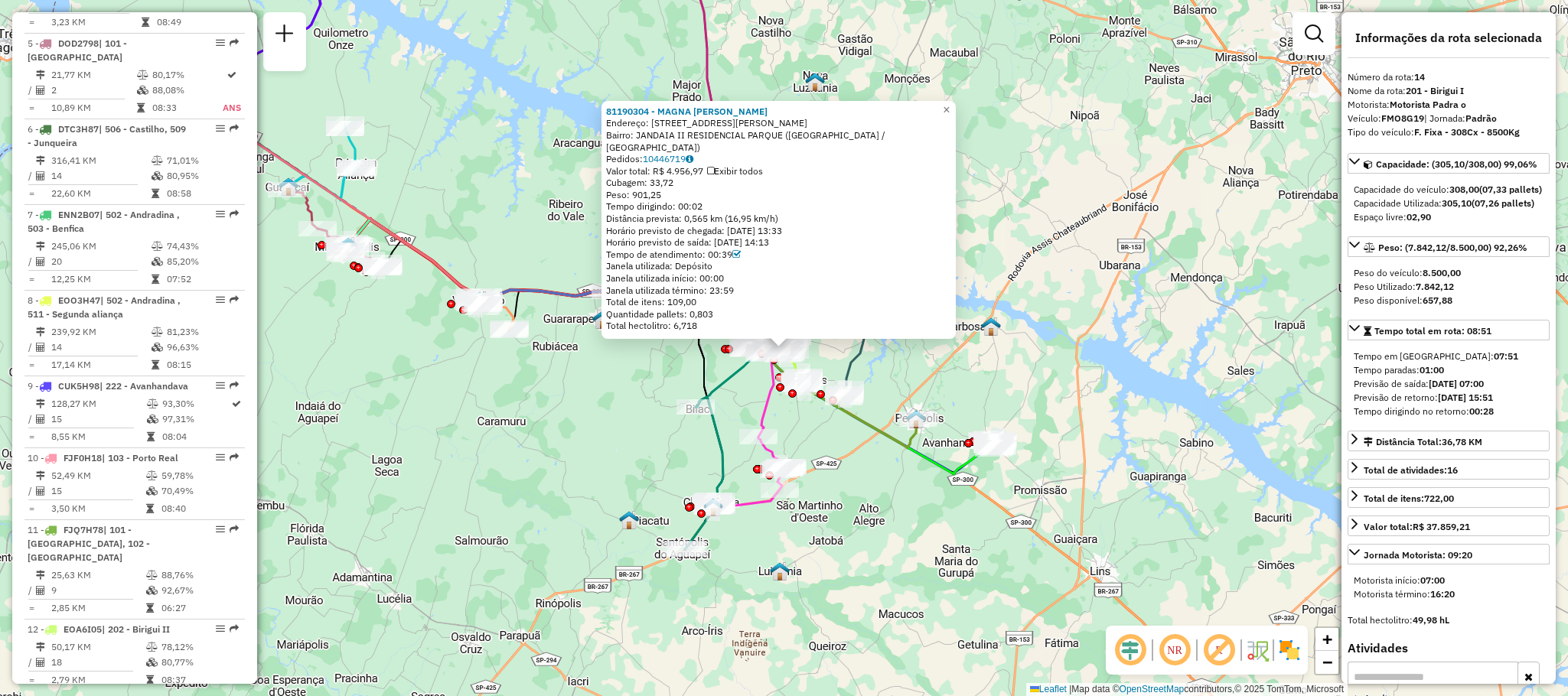
scroll to position [1674, 0]
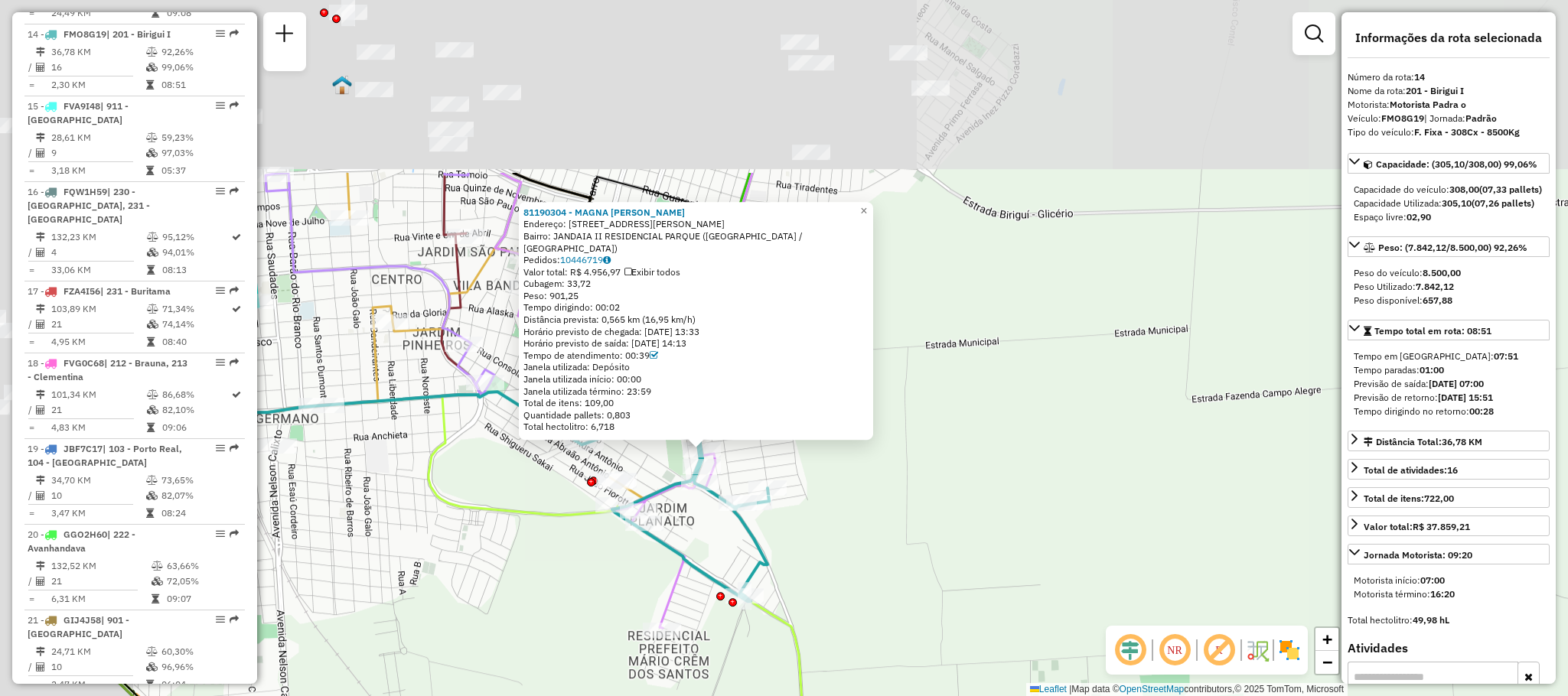
drag, startPoint x: 689, startPoint y: 288, endPoint x: 854, endPoint y: 527, distance: 290.4
click at [854, 527] on div "81190304 - MAGNA [PERSON_NAME] Endereço: [STREET_ADDRESS][PERSON_NAME] Bairro: …" at bounding box center [784, 348] width 1568 height 696
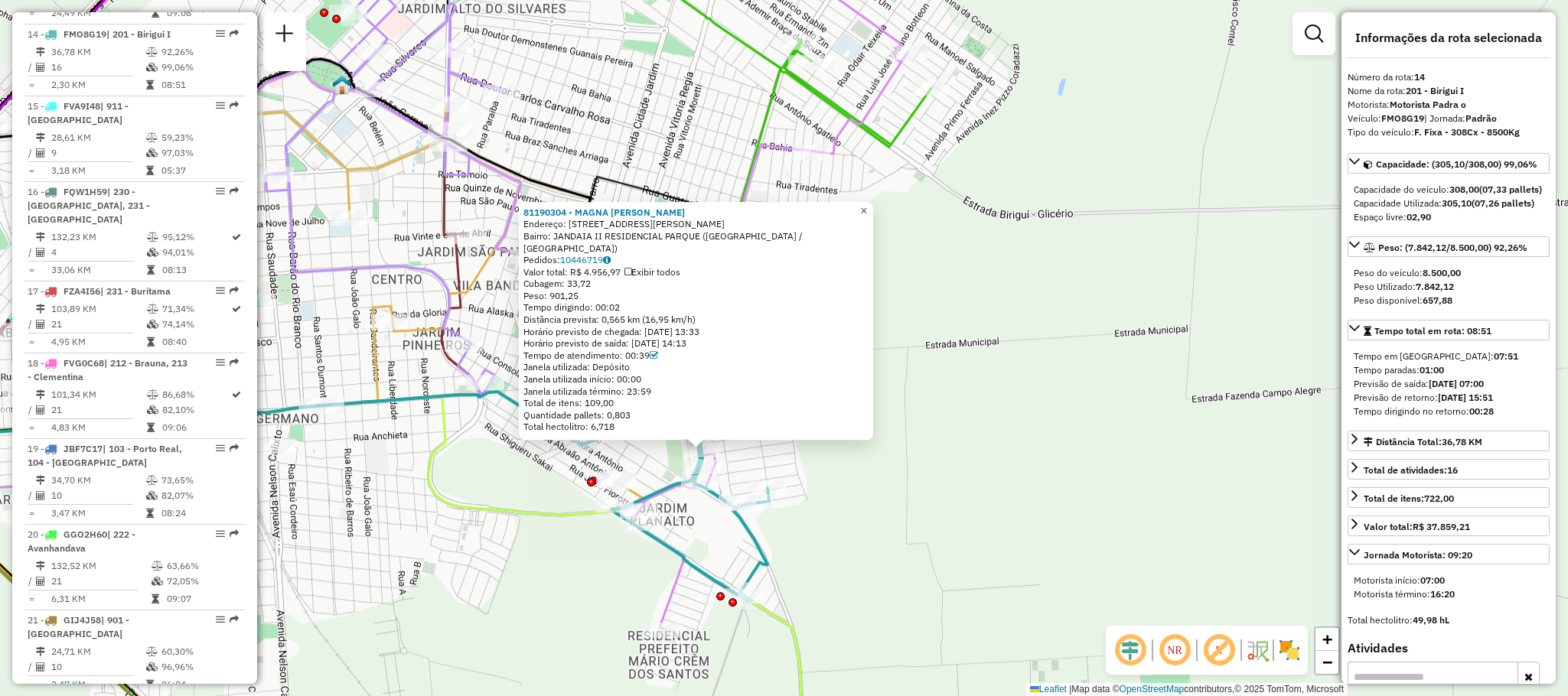
click at [867, 221] on link "×" at bounding box center [864, 211] width 18 height 18
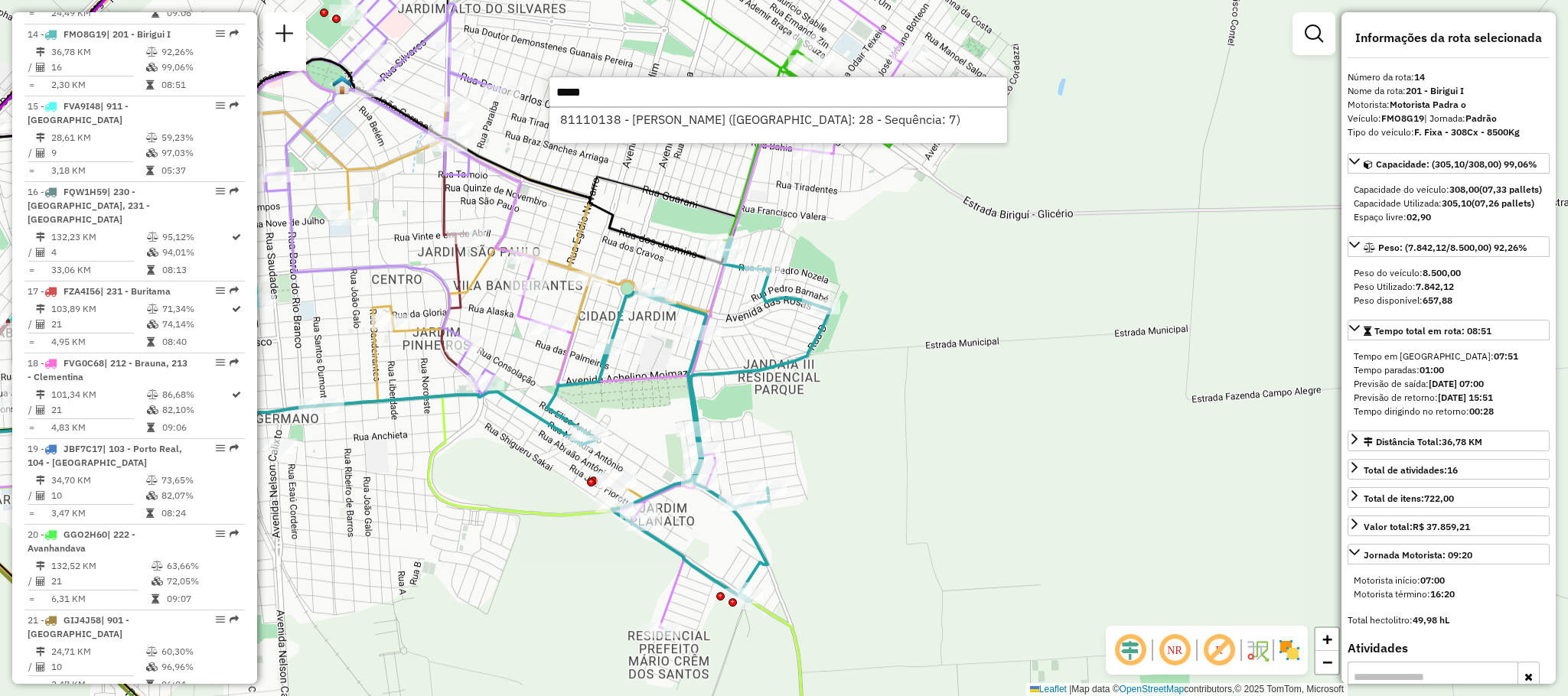
type input "*****"
click at [808, 135] on div "81110138 - [PERSON_NAME] ([GEOGRAPHIC_DATA]: 28 - Sequência: 7)" at bounding box center [779, 125] width 459 height 37
click at [804, 120] on li "81110138 - [PERSON_NAME] ([GEOGRAPHIC_DATA]: 28 - Sequência: 7)" at bounding box center [778, 119] width 457 height 23
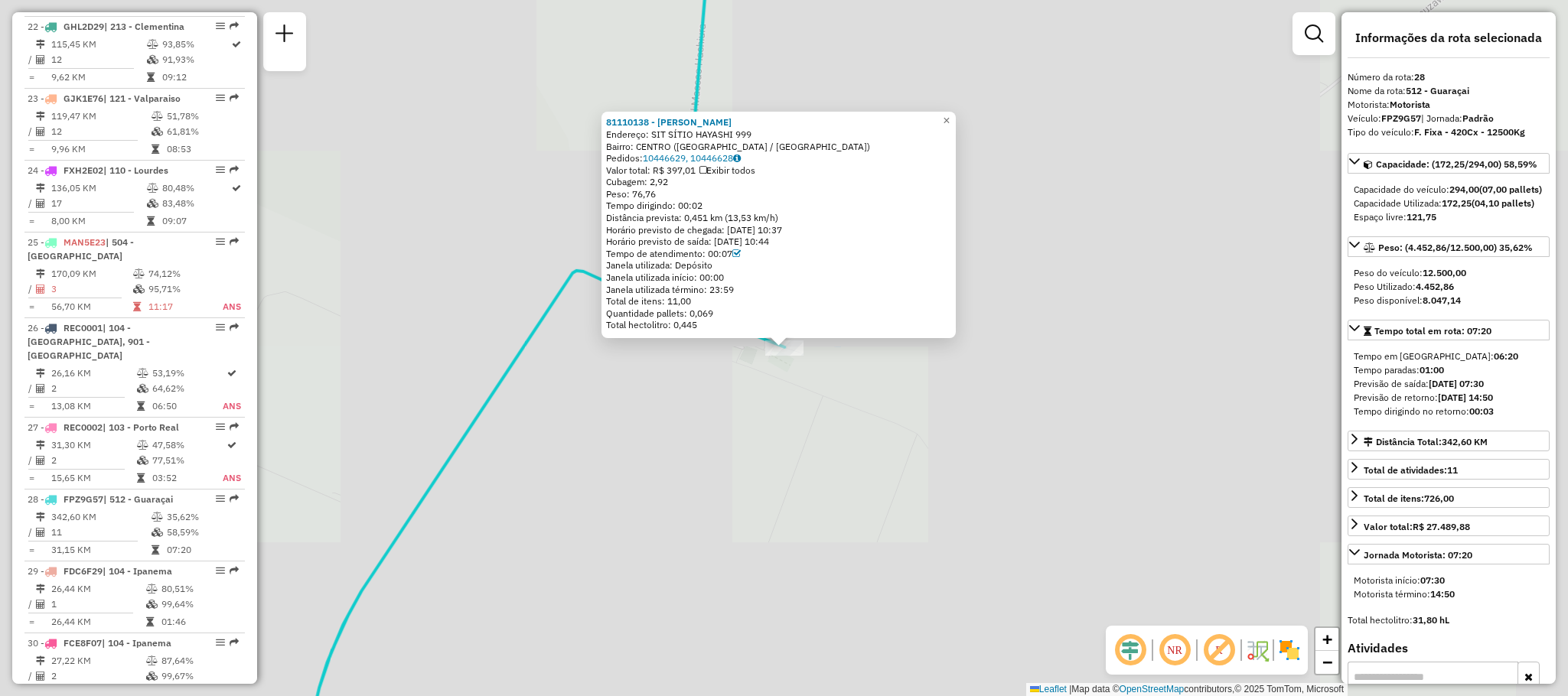
scroll to position [2807, 0]
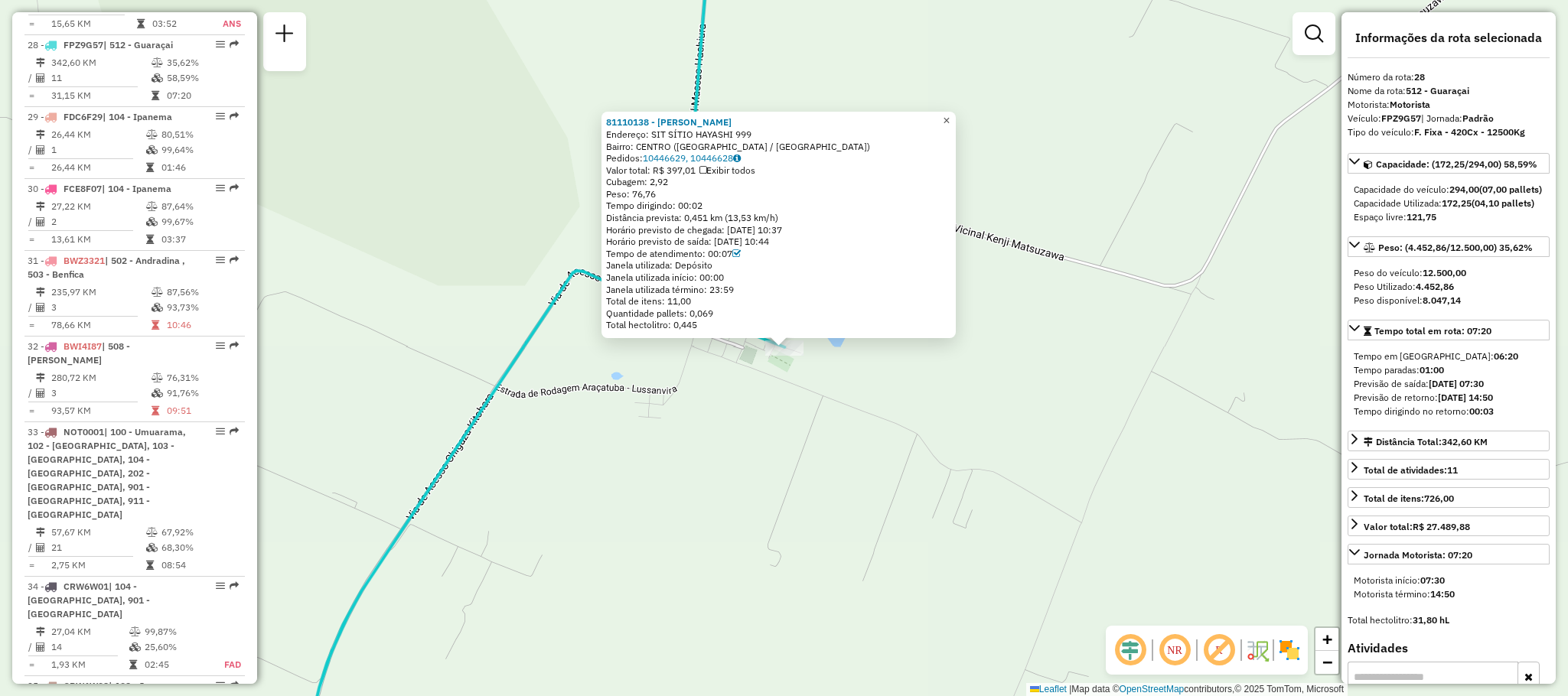
click at [950, 112] on link "×" at bounding box center [946, 121] width 18 height 18
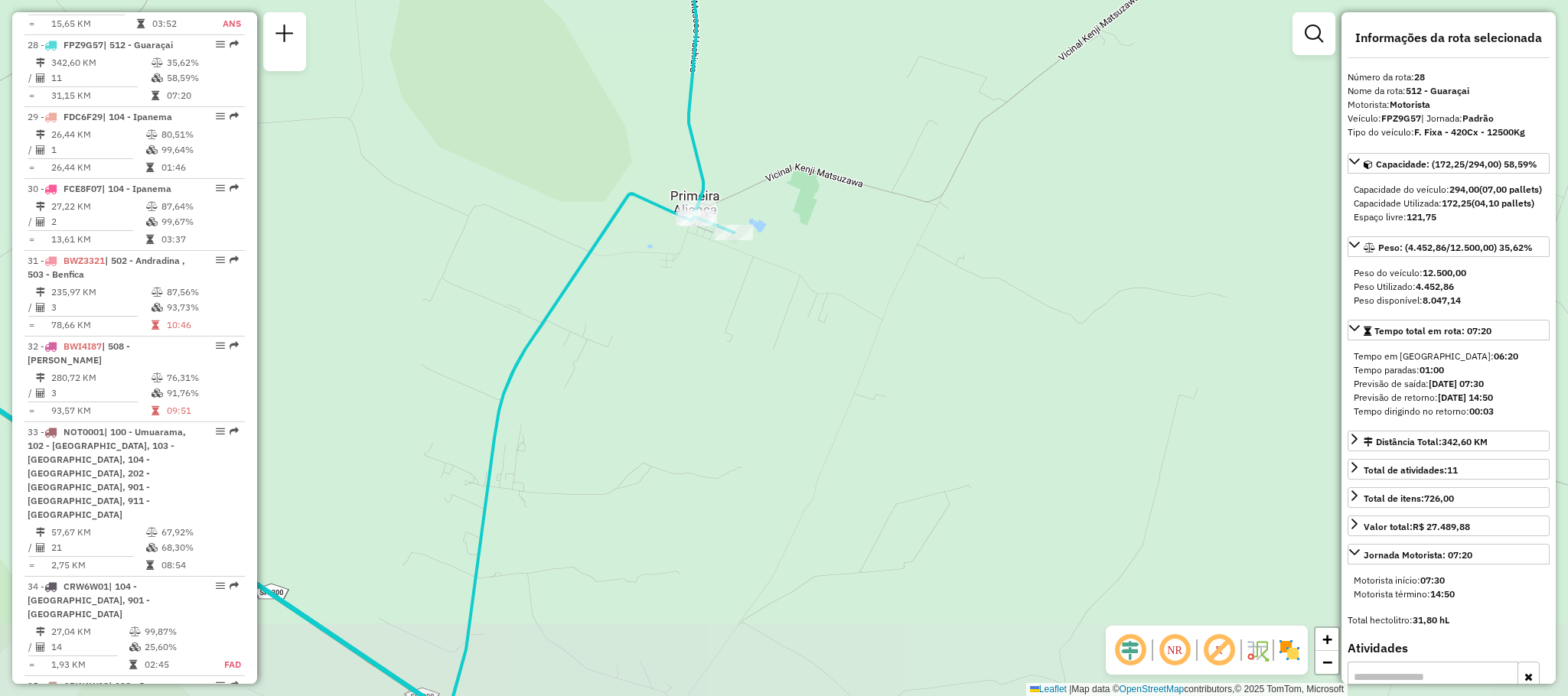
click at [778, 173] on div "Janela de atendimento Grade de atendimento Capacidade Transportadoras Veículos …" at bounding box center [784, 348] width 1568 height 696
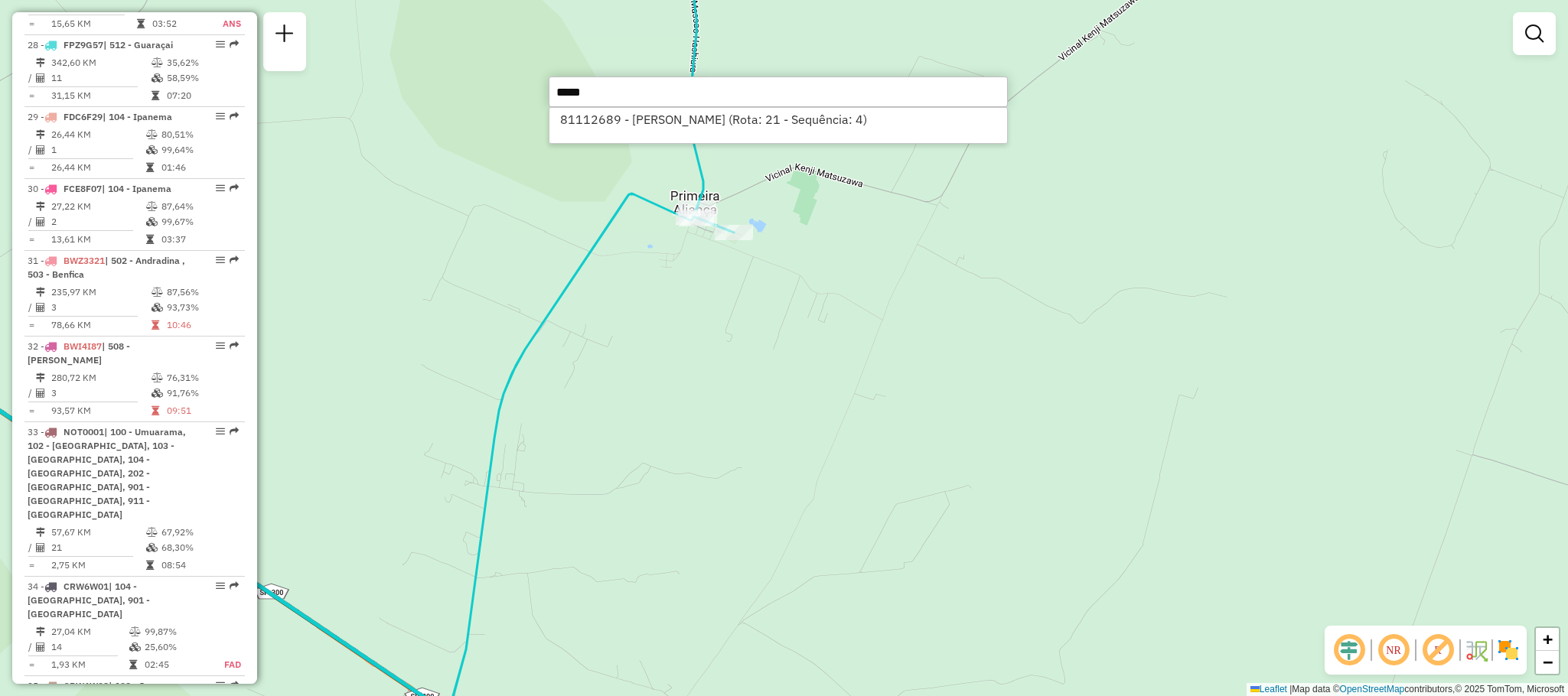
type input "*****"
click at [777, 132] on div "81112689 - [PERSON_NAME] (Rota: 21 - Sequência: 4)" at bounding box center [779, 125] width 459 height 37
click at [762, 127] on li "81112689 - [PERSON_NAME] (Rota: 21 - Sequência: 4)" at bounding box center [778, 119] width 457 height 23
select select "**********"
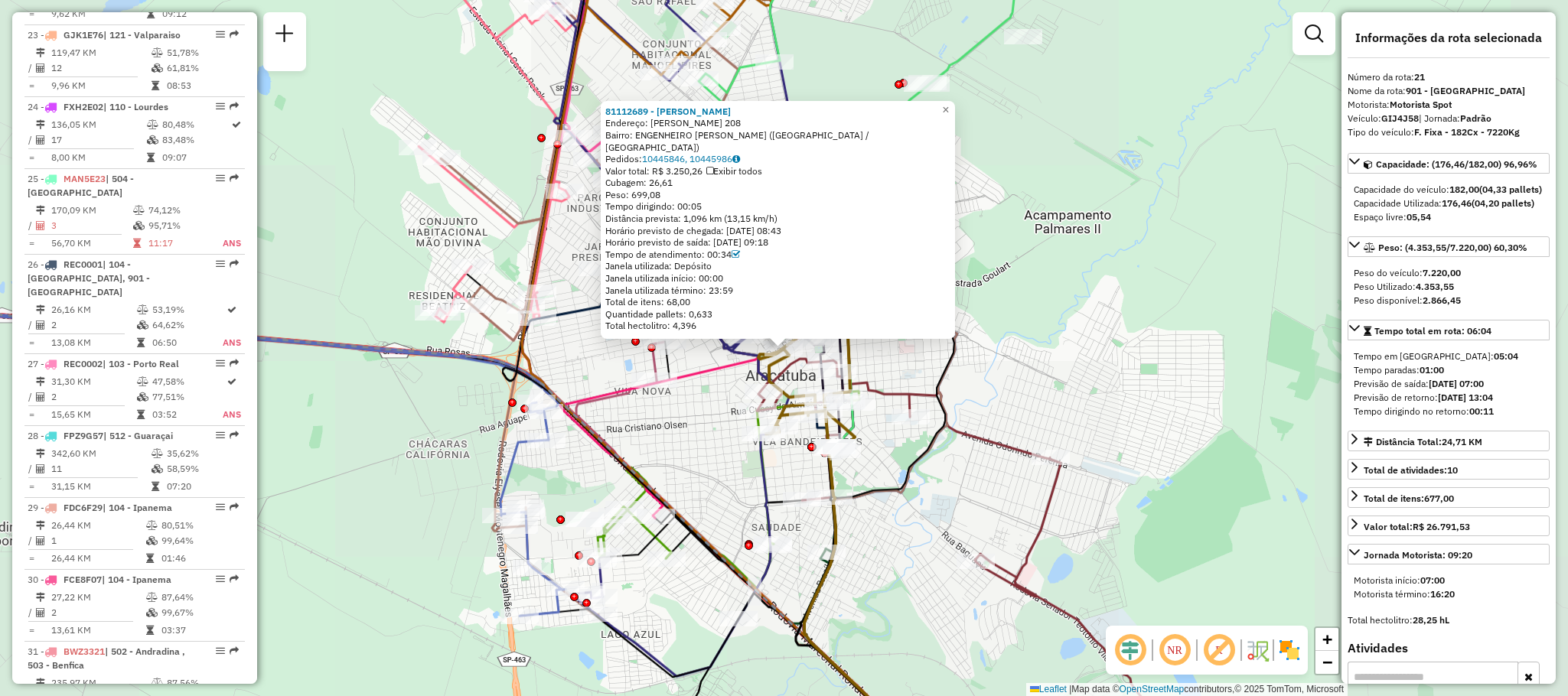
scroll to position [2248, 0]
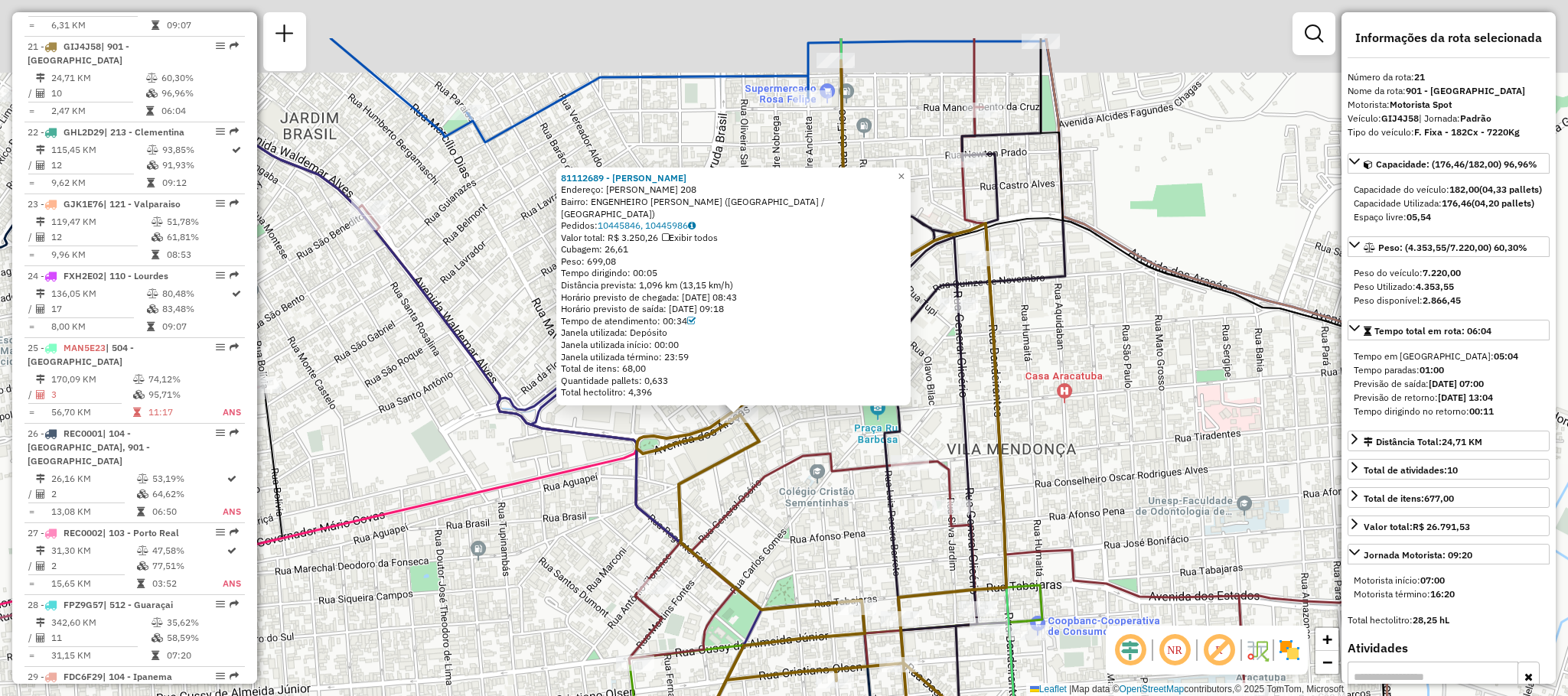
drag, startPoint x: 755, startPoint y: 356, endPoint x: 726, endPoint y: 448, distance: 96.5
click at [726, 448] on div "81112689 - [PERSON_NAME]: [PERSON_NAME] 208 Bairro: ENGENHEIRO TAVEIRA ([GEOGRA…" at bounding box center [784, 348] width 1568 height 696
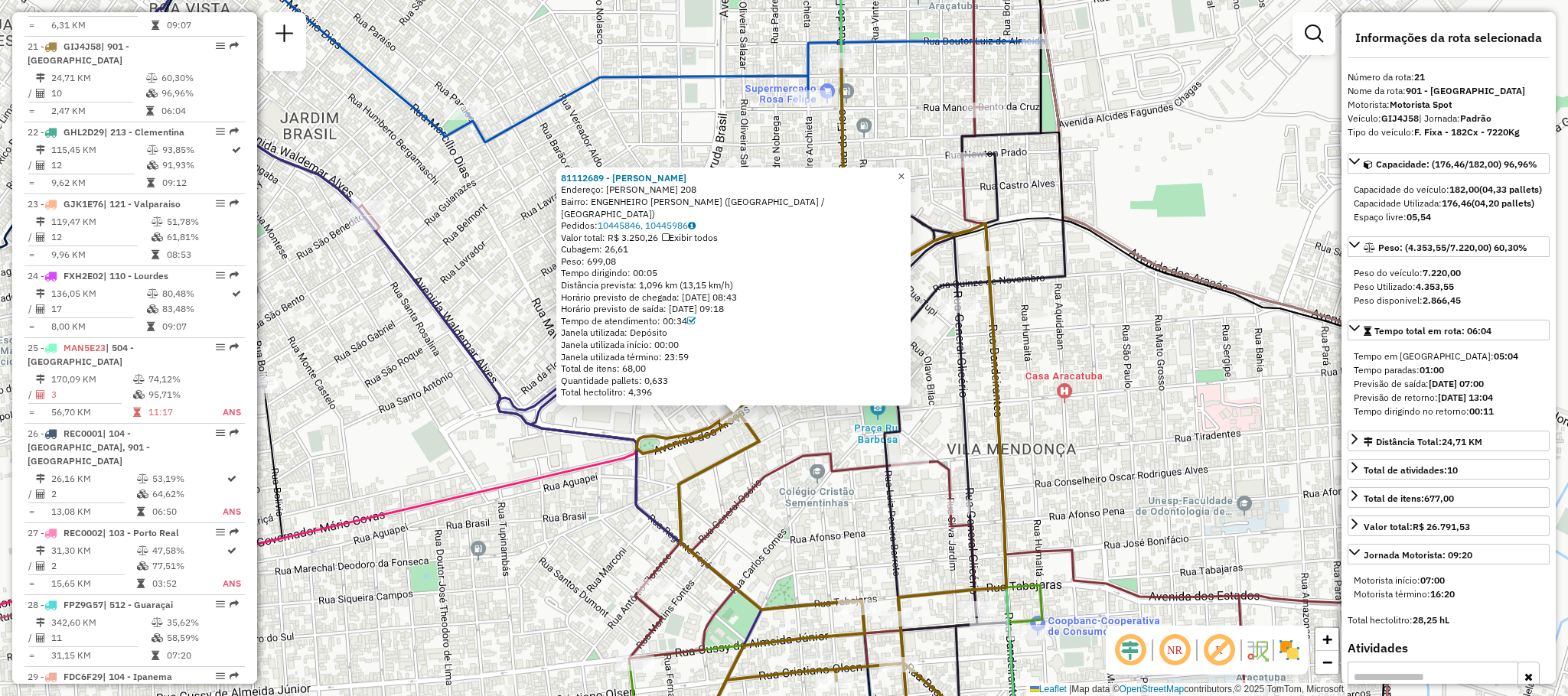
click at [908, 186] on link "×" at bounding box center [901, 177] width 18 height 18
